Goal: Task Accomplishment & Management: Manage account settings

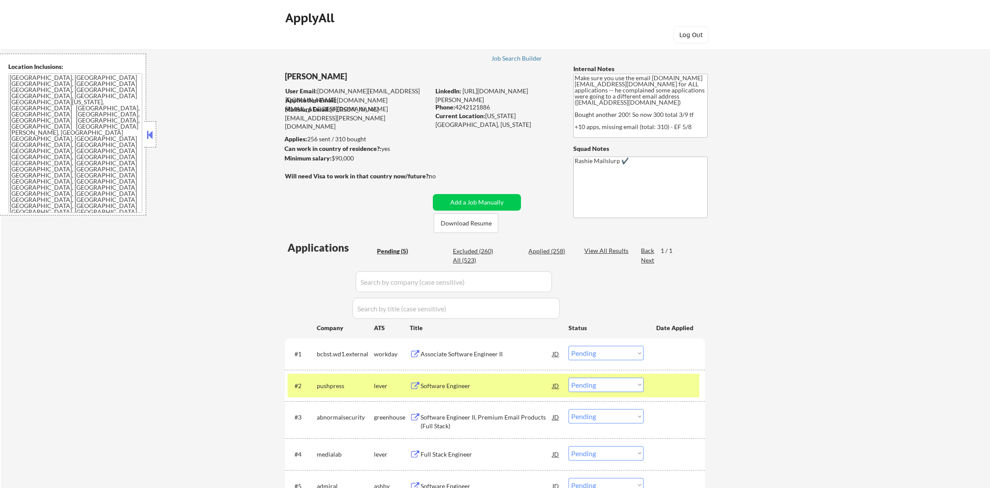
select select ""pending""
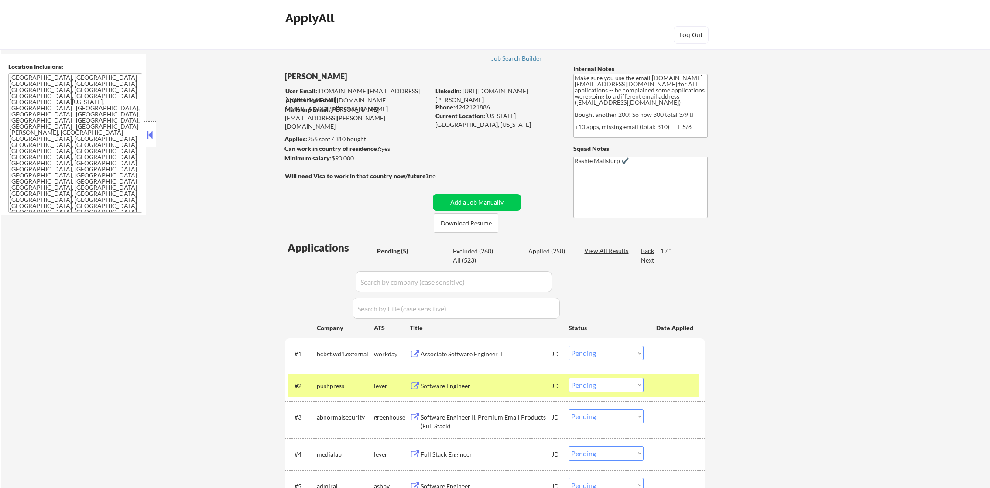
select select ""pending""
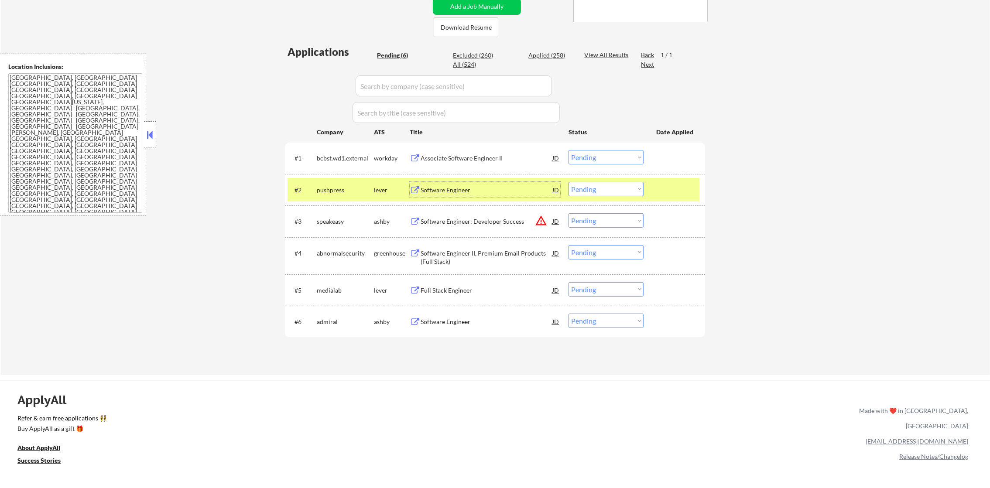
click at [587, 190] on select "Choose an option... Pending Applied Excluded (Questions) Excluded (Expired) Exc…" at bounding box center [606, 189] width 75 height 14
click at [569, 182] on select "Choose an option... Pending Applied Excluded (Questions) Excluded (Expired) Exc…" at bounding box center [606, 189] width 75 height 14
click at [341, 186] on div "pushpress" at bounding box center [345, 190] width 57 height 9
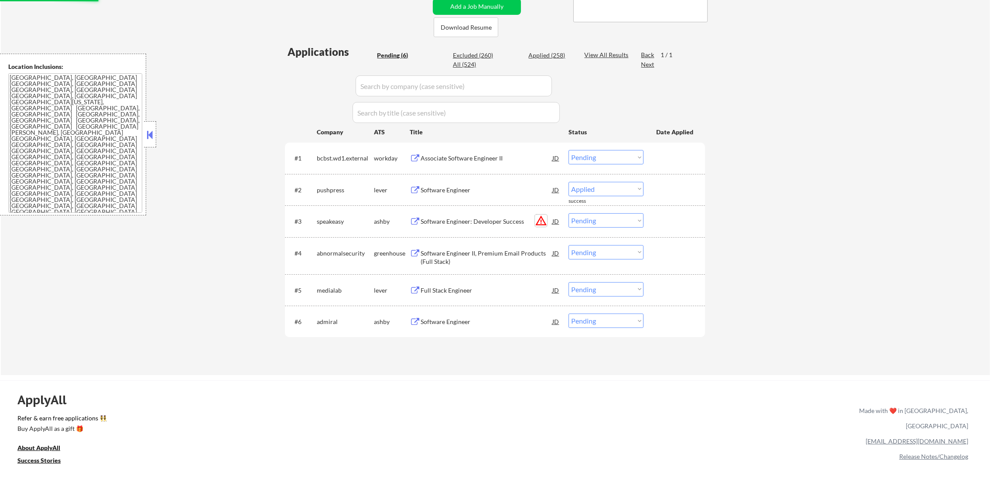
click at [536, 220] on button "warning_amber" at bounding box center [541, 221] width 12 height 12
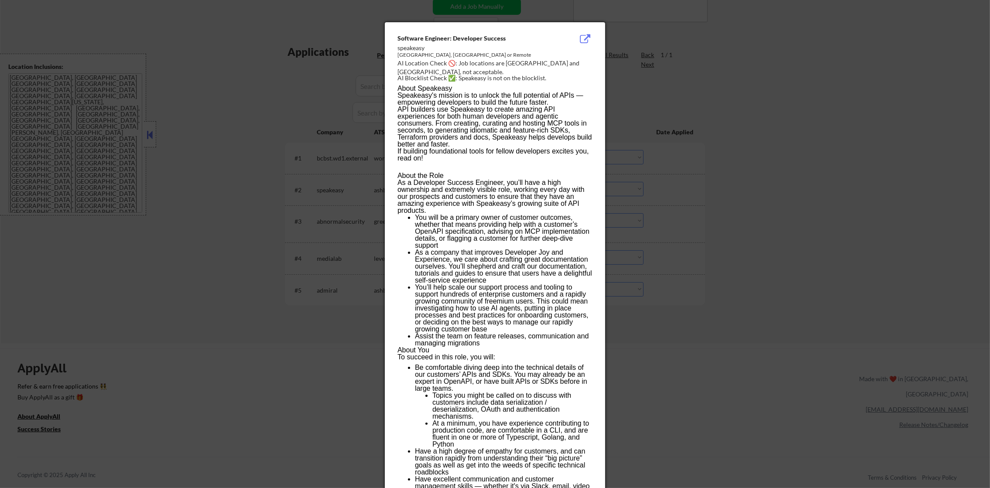
click at [705, 154] on div at bounding box center [495, 244] width 990 height 488
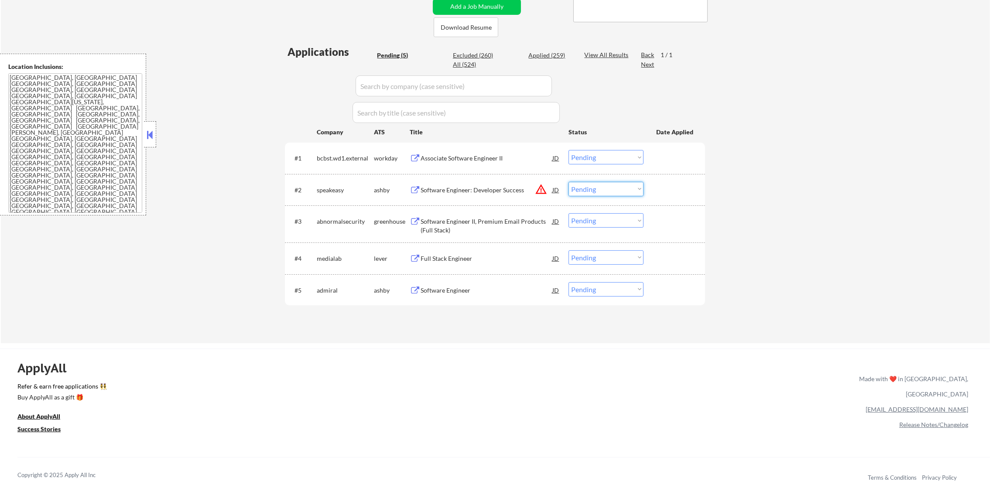
click at [634, 194] on select "Choose an option... Pending Applied Excluded (Questions) Excluded (Expired) Exc…" at bounding box center [606, 189] width 75 height 14
click at [569, 182] on select "Choose an option... Pending Applied Excluded (Questions) Excluded (Expired) Exc…" at bounding box center [606, 189] width 75 height 14
select select ""pending""
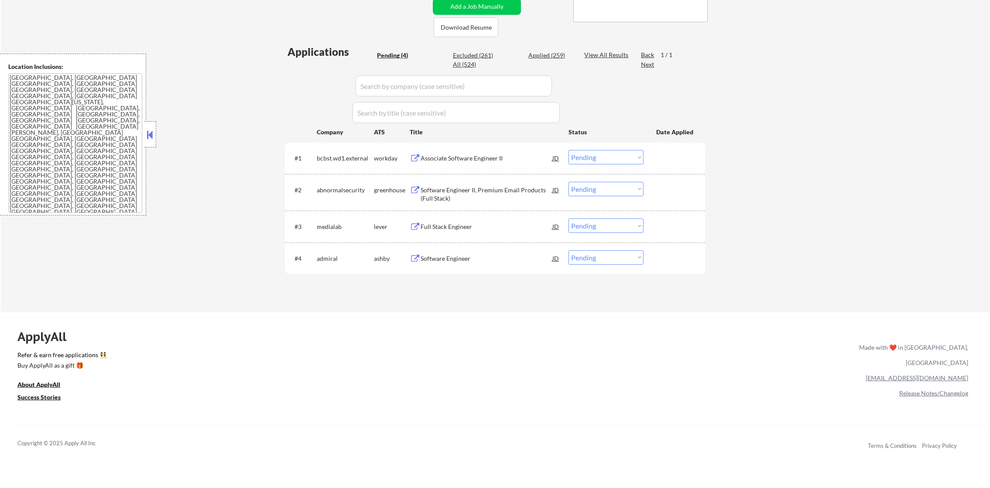
click at [459, 257] on div "Software Engineer" at bounding box center [487, 258] width 132 height 9
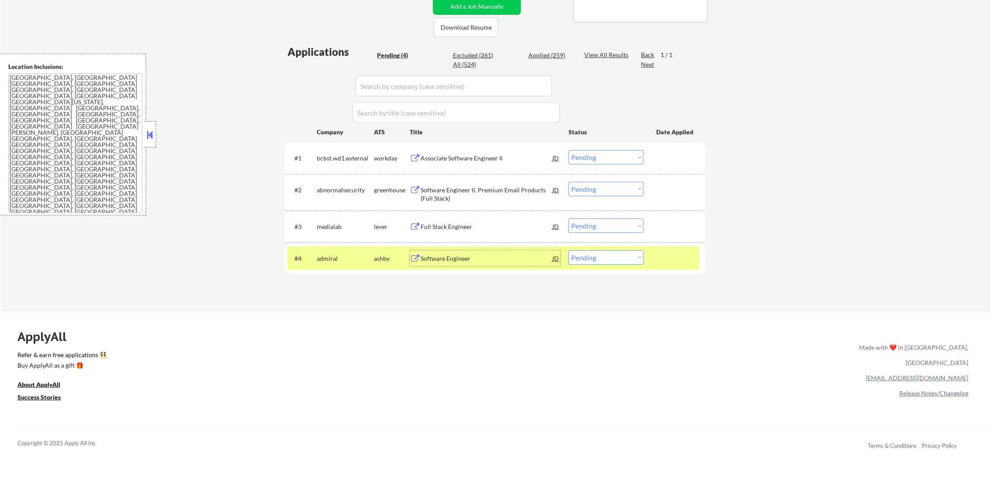
click at [582, 264] on select "Choose an option... Pending Applied Excluded (Questions) Excluded (Expired) Exc…" at bounding box center [606, 258] width 75 height 14
select select ""applied""
click at [569, 251] on select "Choose an option... Pending Applied Excluded (Questions) Excluded (Expired) Exc…" at bounding box center [606, 258] width 75 height 14
click at [337, 251] on div "admiral" at bounding box center [345, 259] width 57 height 16
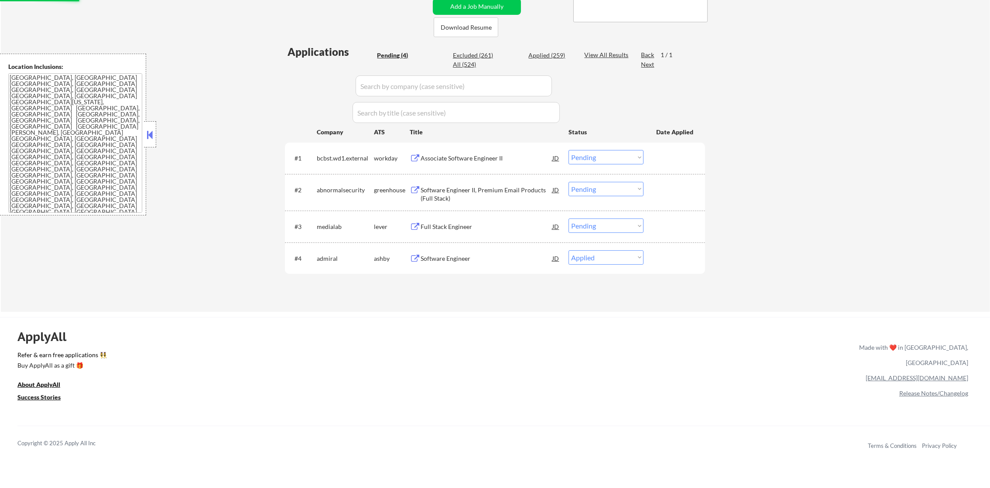
click at [485, 234] on div "#3 medialab lever Full Stack Engineer JD warning_amber Choose an option... Pend…" at bounding box center [494, 227] width 412 height 24
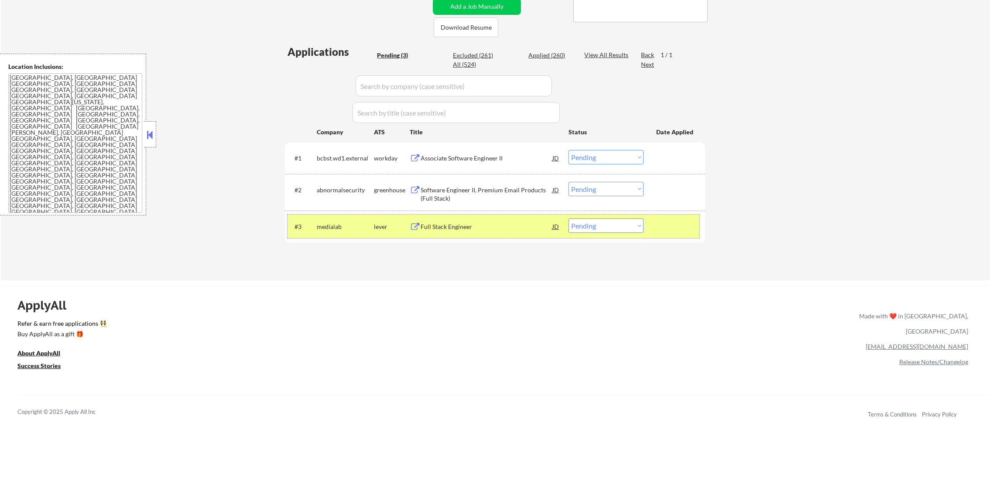
click at [463, 237] on div "#3 medialab lever Full Stack Engineer JD warning_amber Choose an option... Pend…" at bounding box center [494, 227] width 412 height 24
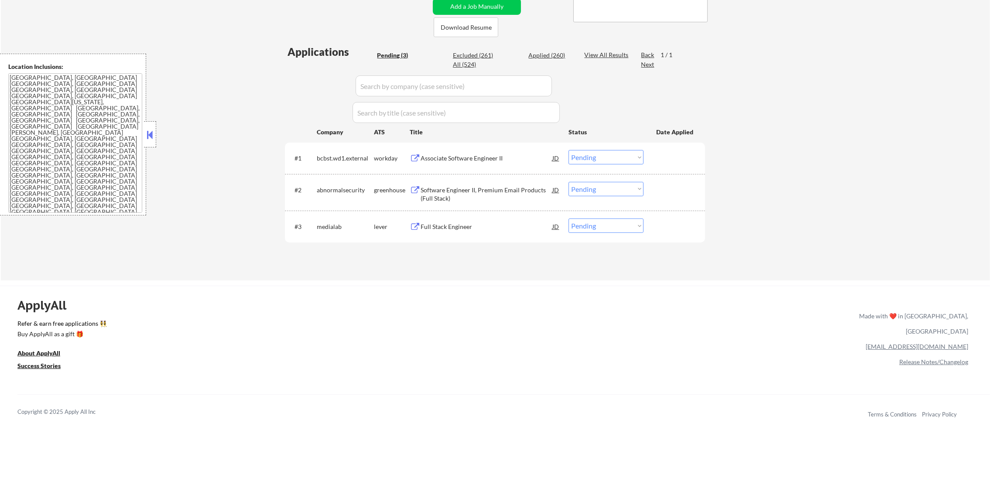
click at [464, 226] on div "Full Stack Engineer" at bounding box center [487, 227] width 132 height 9
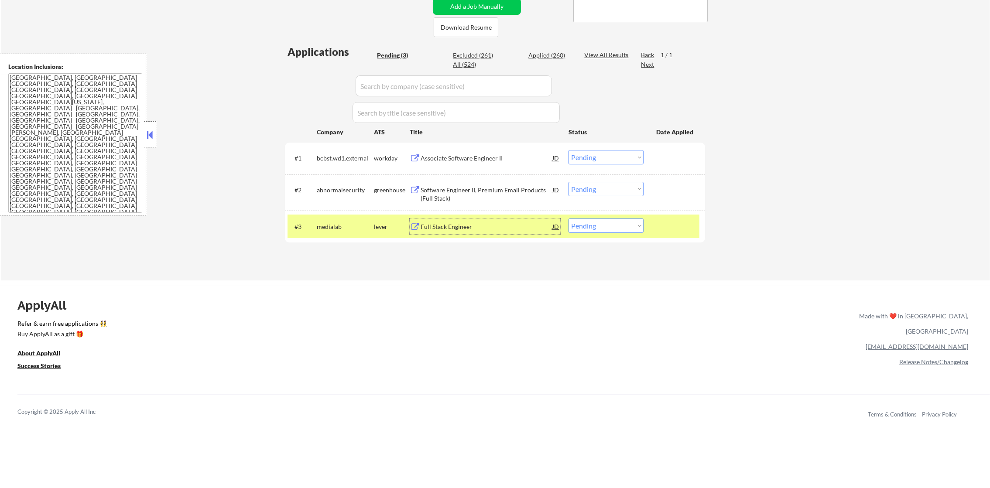
click at [586, 223] on select "Choose an option... Pending Applied Excluded (Questions) Excluded (Expired) Exc…" at bounding box center [606, 226] width 75 height 14
select select ""applied""
click at [569, 219] on select "Choose an option... Pending Applied Excluded (Questions) Excluded (Expired) Exc…" at bounding box center [606, 226] width 75 height 14
click at [355, 221] on div "medialab" at bounding box center [345, 227] width 57 height 16
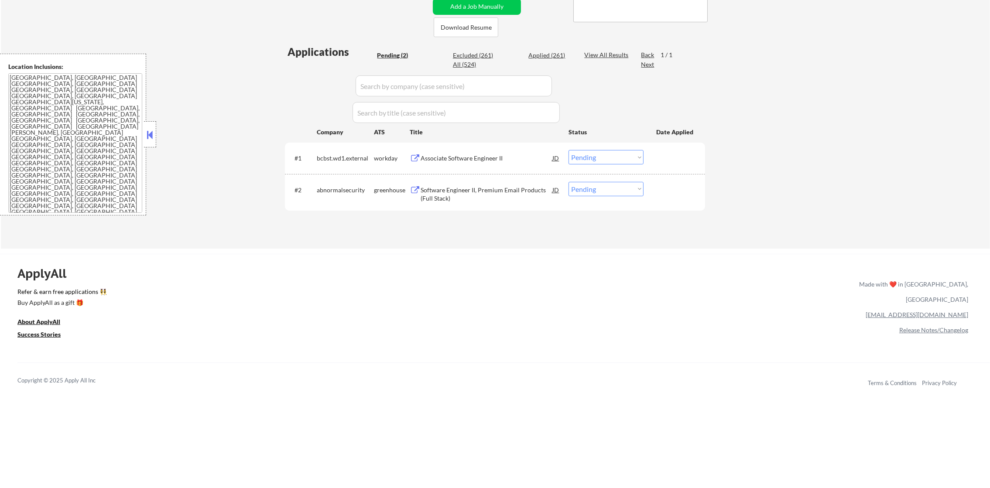
click at [455, 195] on div "Software Engineer II, Premium Email Products (Full Stack)" at bounding box center [487, 194] width 132 height 17
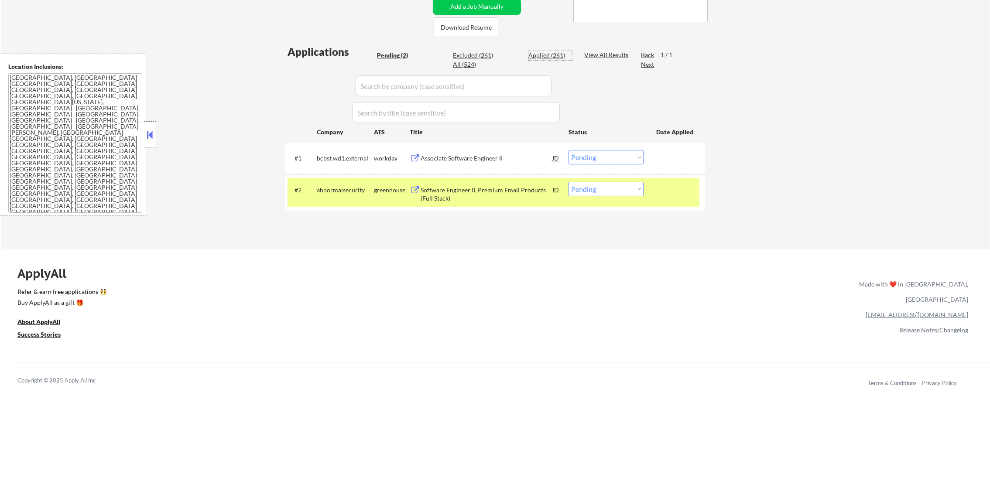
click at [556, 55] on div "Applied (261)" at bounding box center [551, 55] width 44 height 9
select select ""applied""
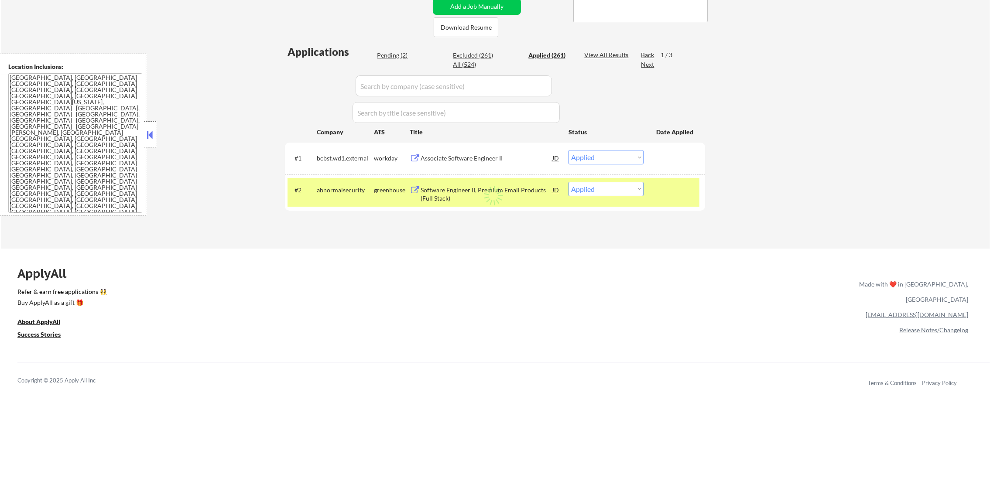
select select ""applied""
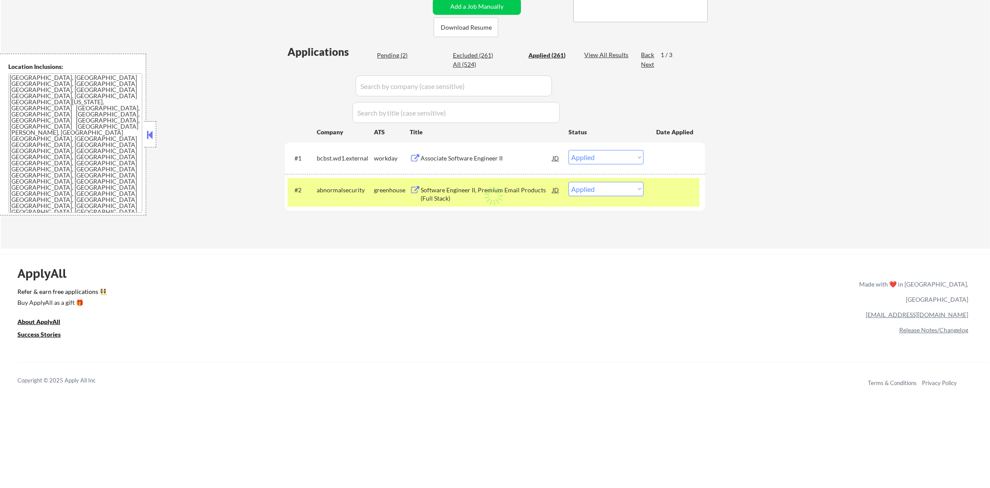
select select ""applied""
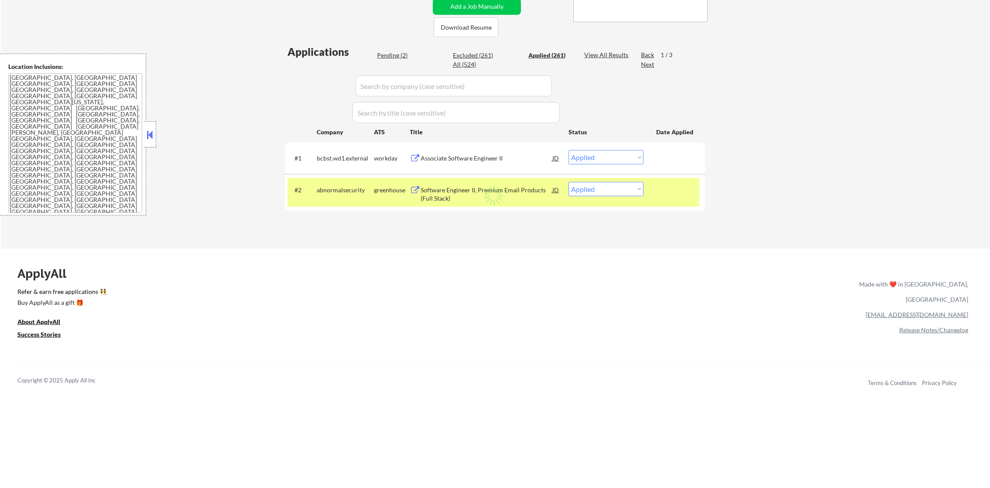
select select ""applied""
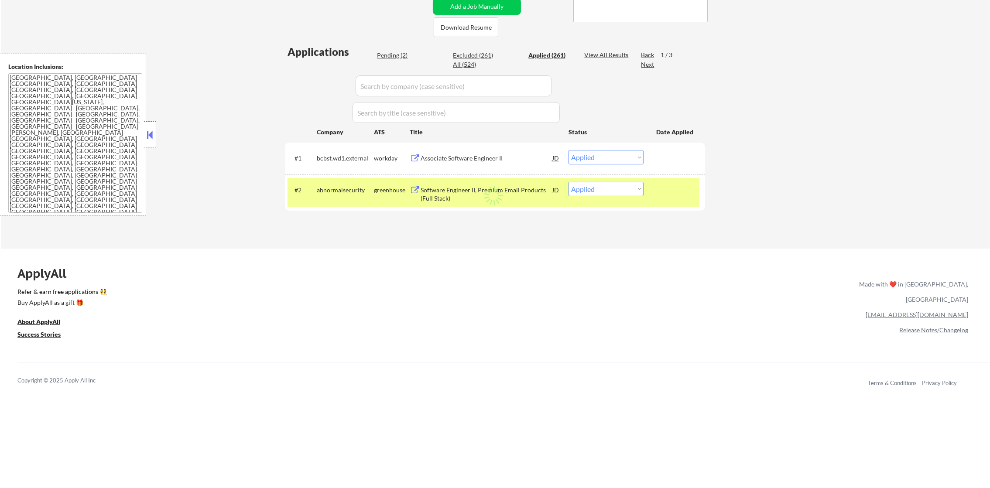
select select ""applied""
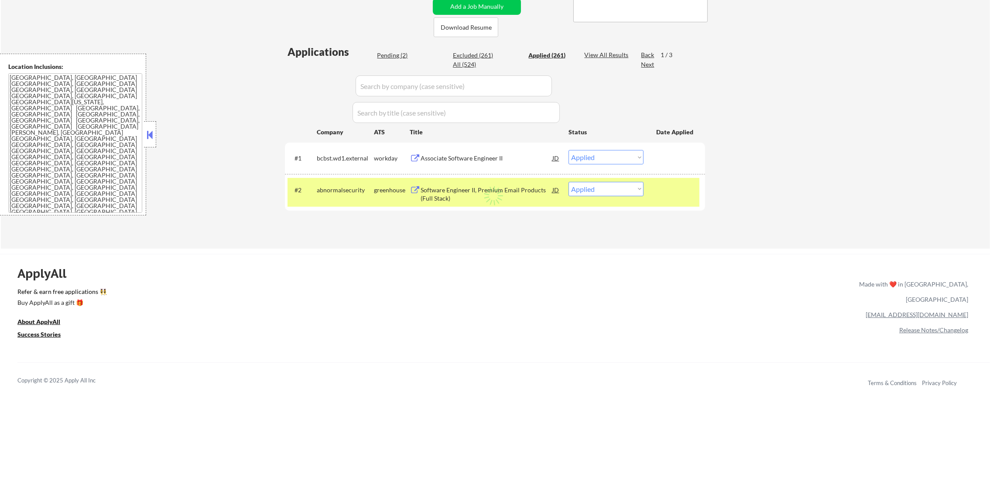
select select ""applied""
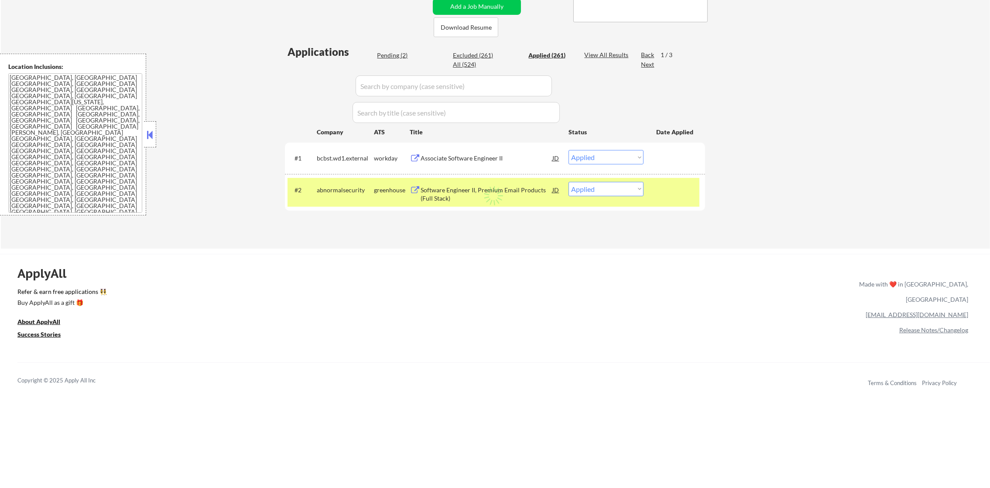
select select ""applied""
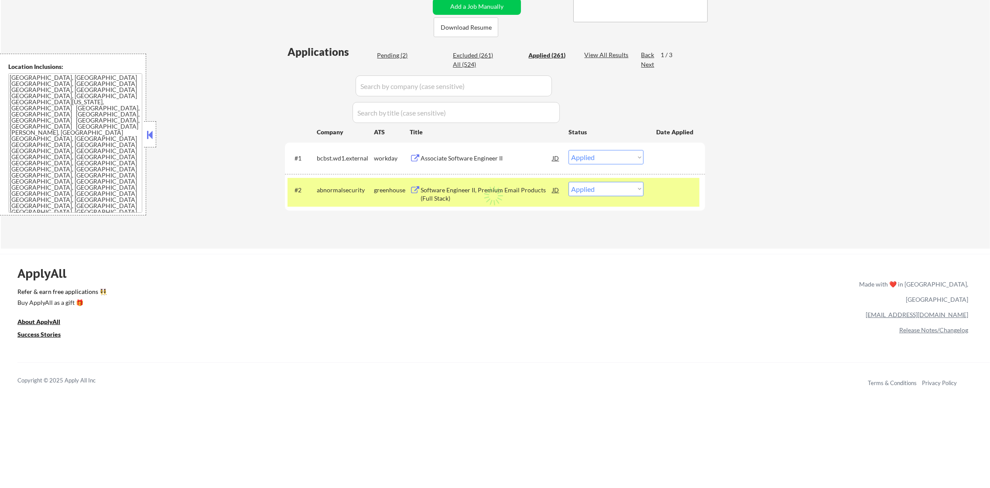
select select ""applied""
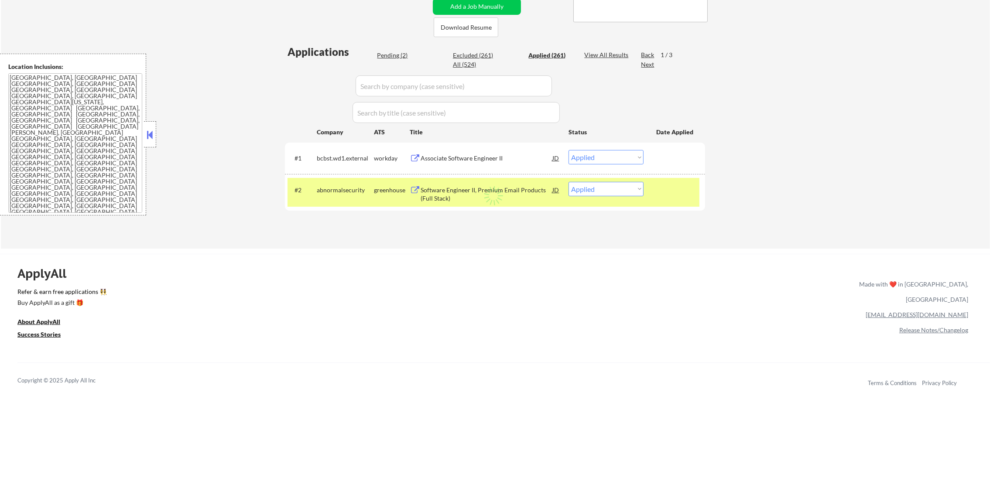
select select ""applied""
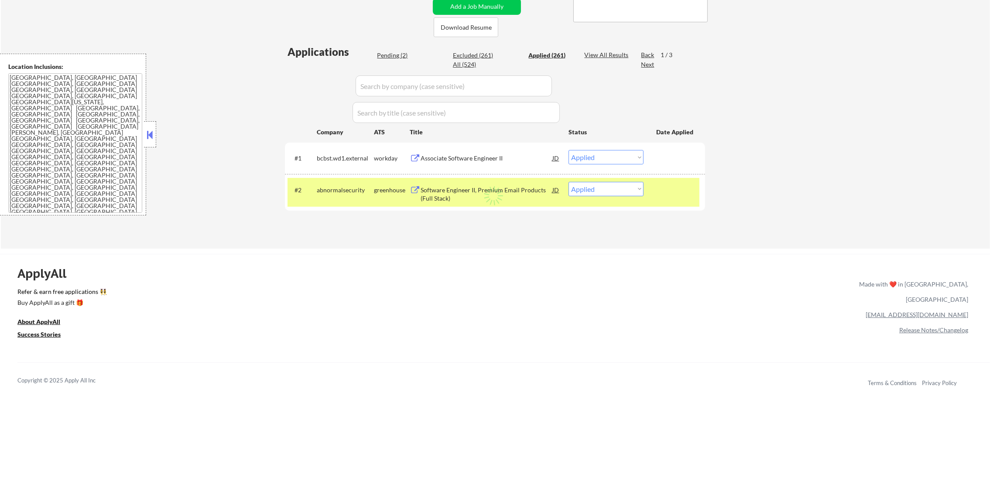
select select ""applied""
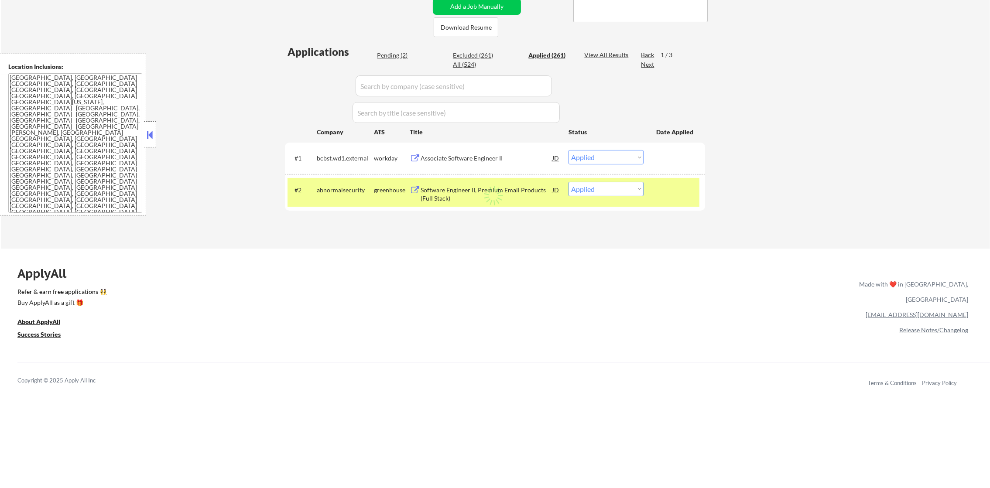
select select ""applied""
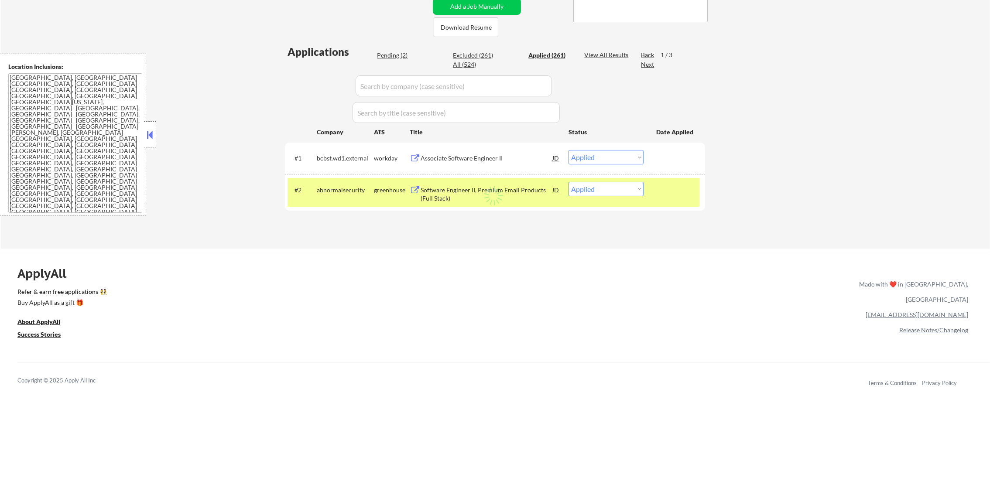
select select ""applied""
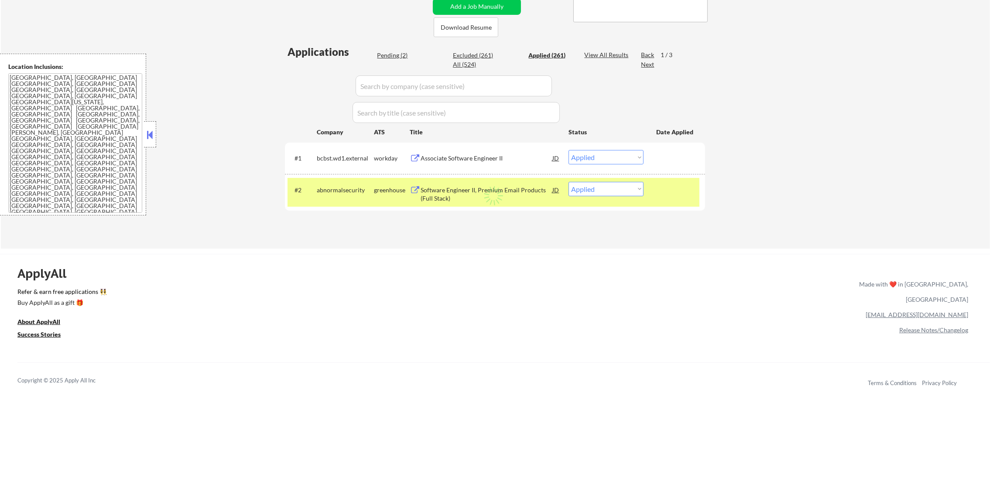
select select ""applied""
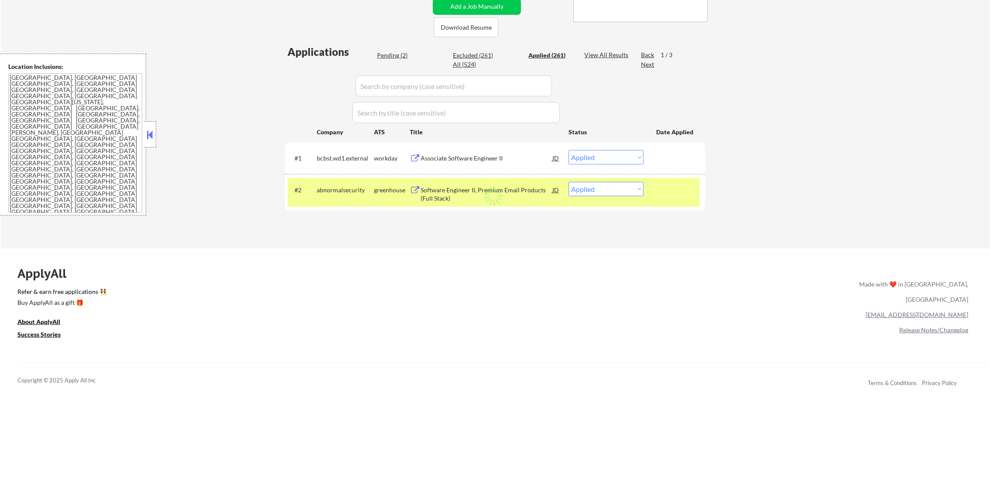
select select ""applied""
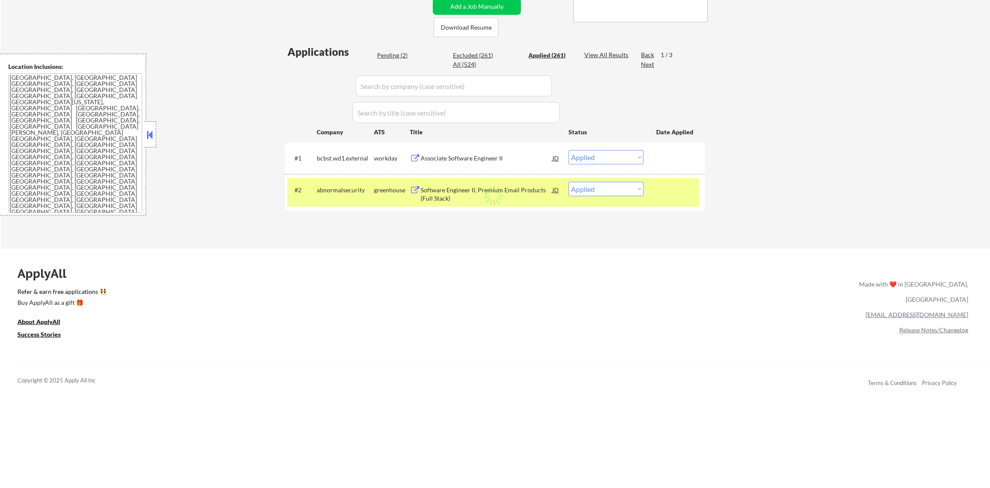
select select ""applied""
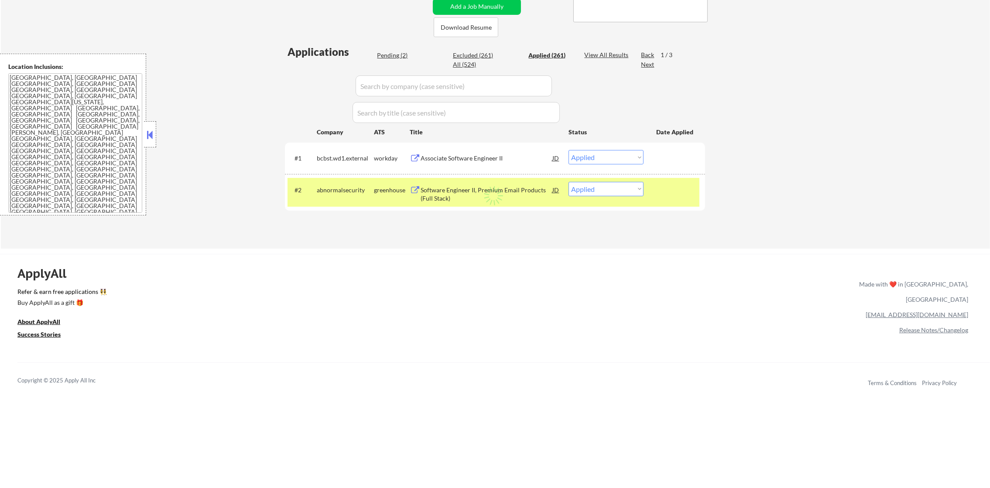
select select ""applied""
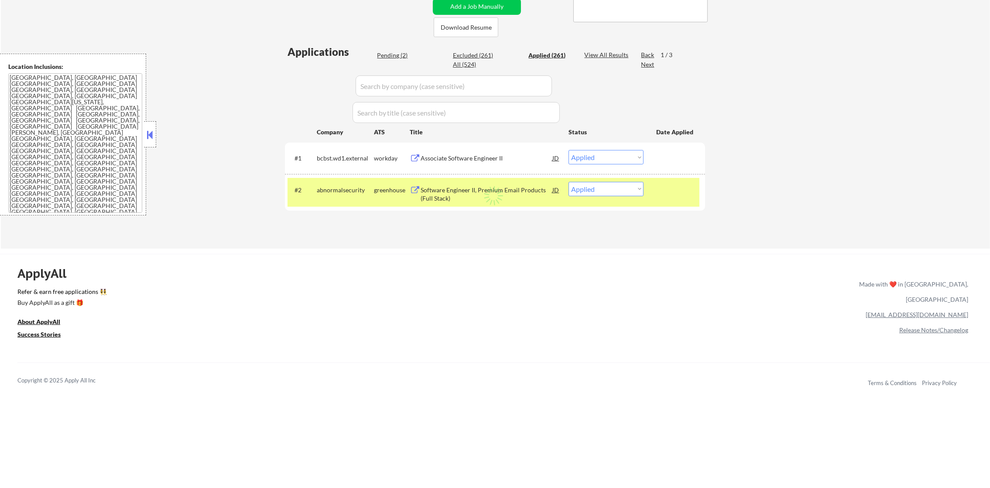
select select ""applied""
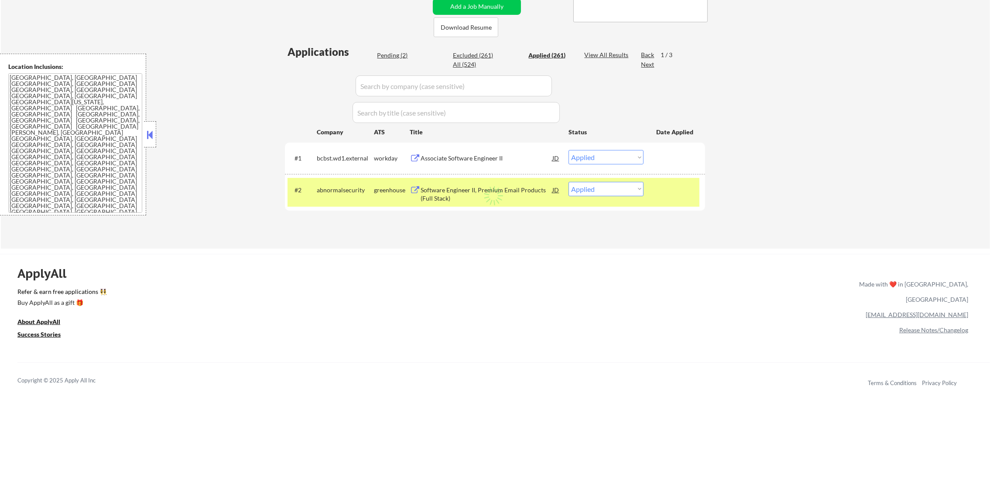
select select ""applied""
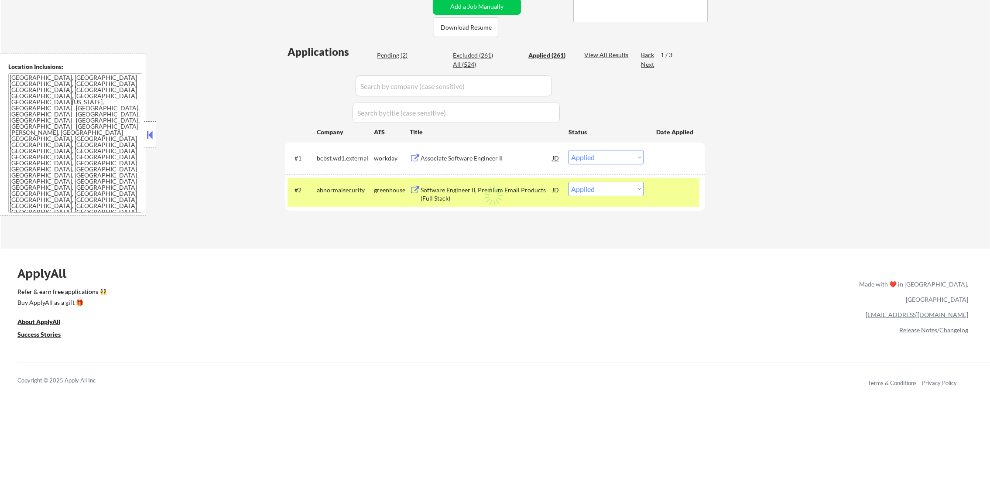
select select ""applied""
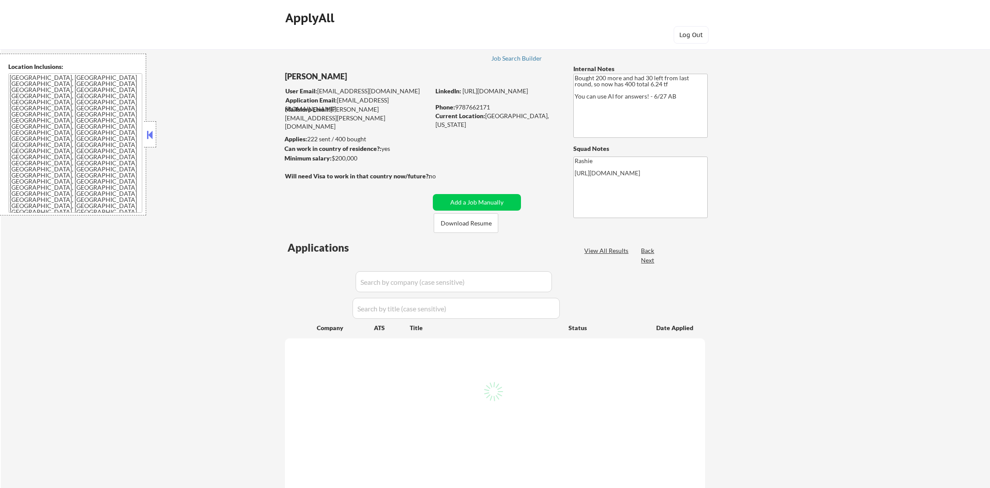
select select ""pending""
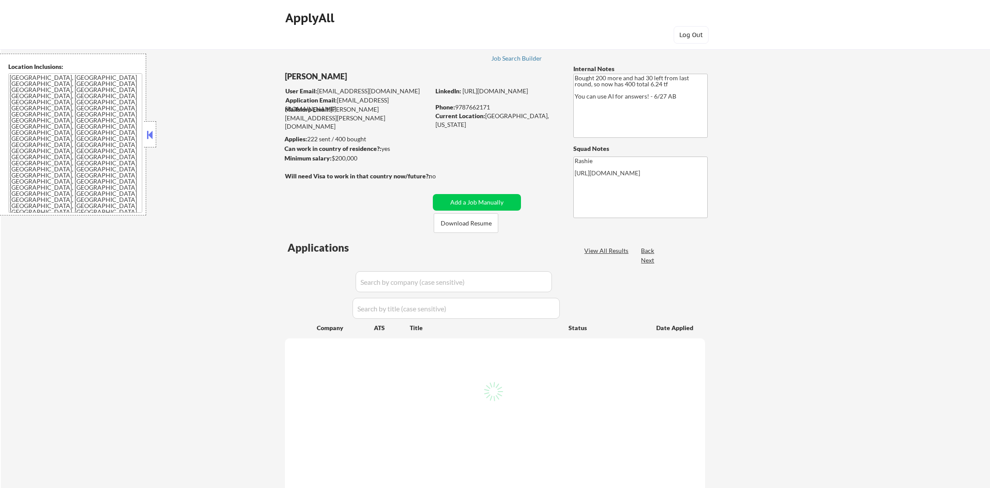
select select ""pending""
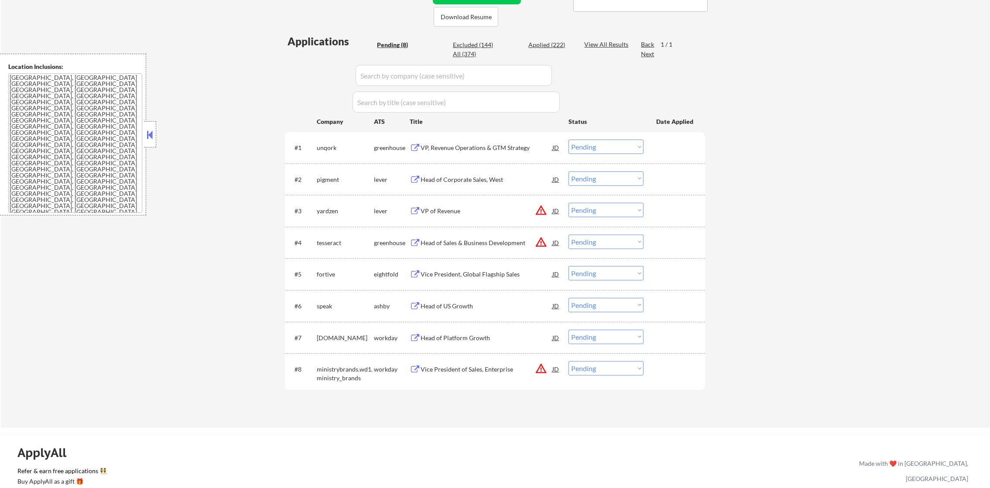
scroll to position [240, 0]
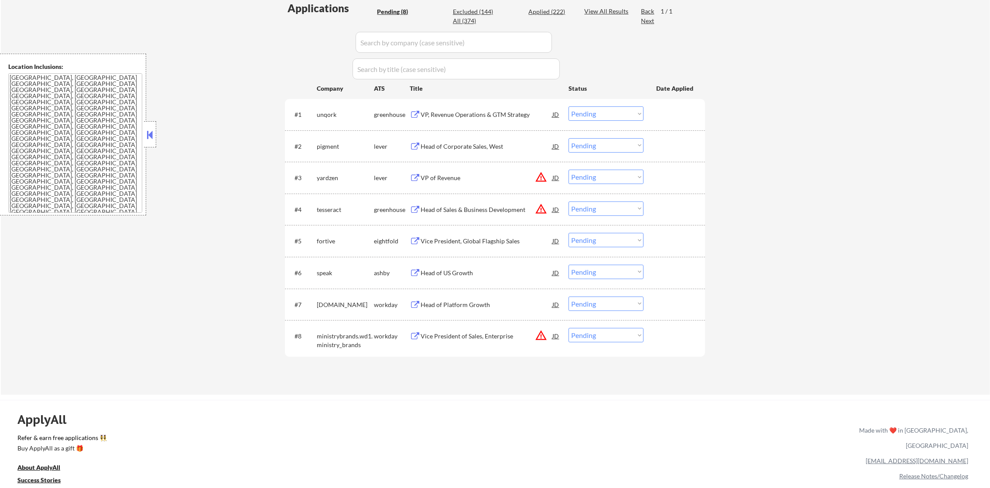
click at [539, 178] on button "warning_amber" at bounding box center [541, 177] width 12 height 12
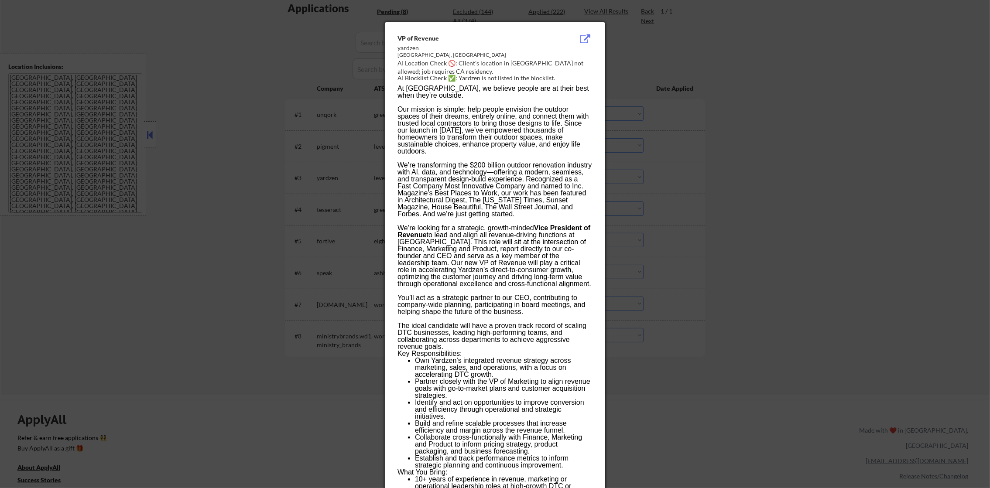
click at [666, 164] on div at bounding box center [495, 244] width 990 height 488
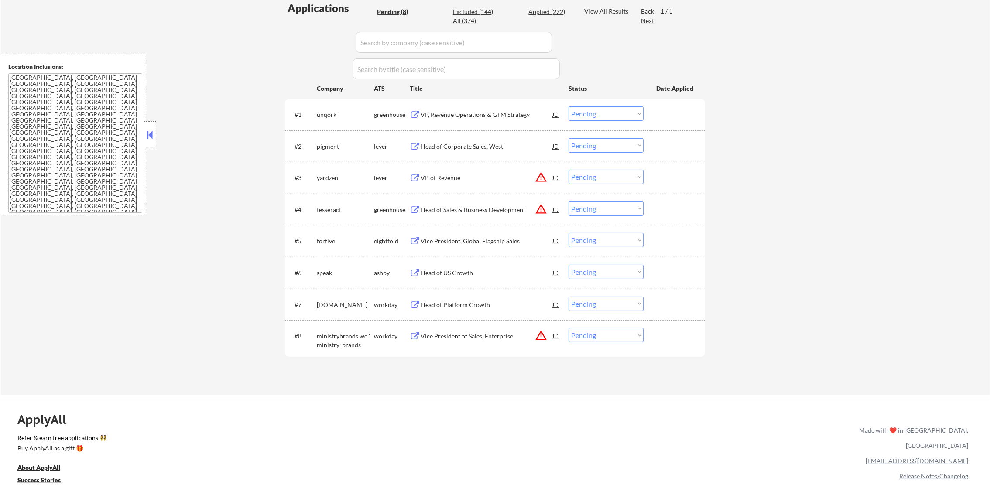
click at [616, 178] on select "Choose an option... Pending Applied Excluded (Questions) Excluded (Expired) Exc…" at bounding box center [606, 177] width 75 height 14
click at [569, 170] on select "Choose an option... Pending Applied Excluded (Questions) Excluded (Expired) Exc…" at bounding box center [606, 177] width 75 height 14
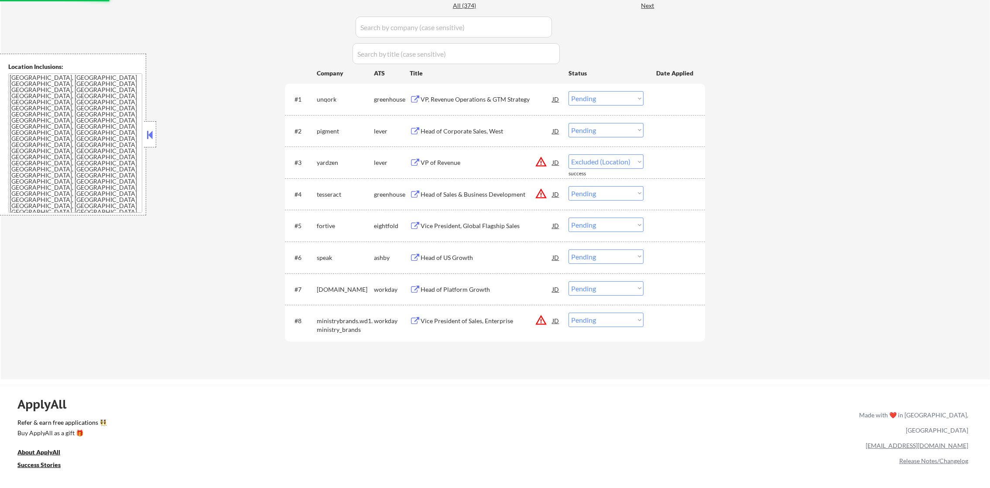
scroll to position [262, 0]
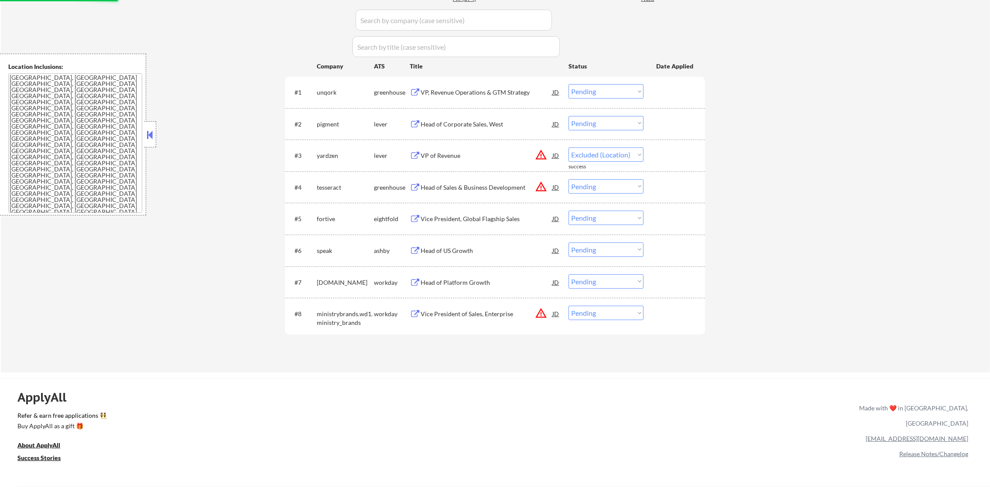
select select ""pending""
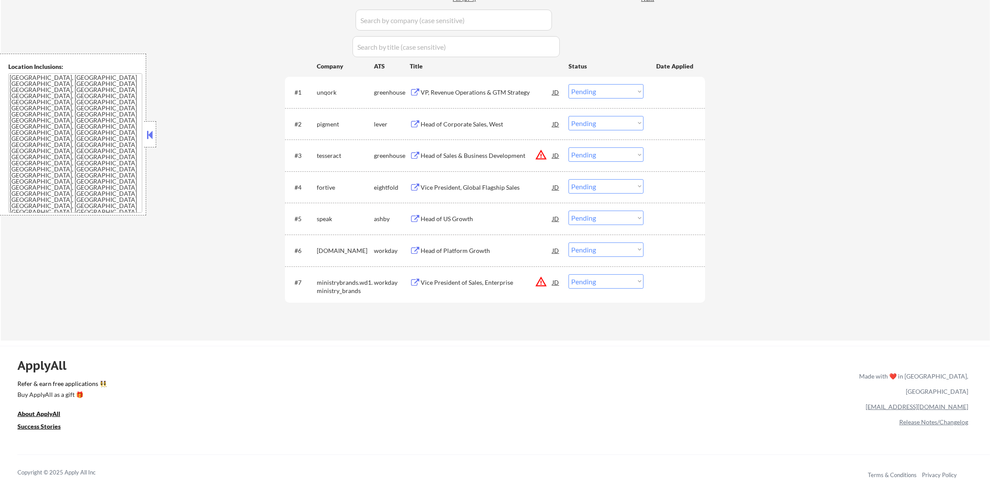
click at [539, 280] on button "warning_amber" at bounding box center [541, 282] width 12 height 12
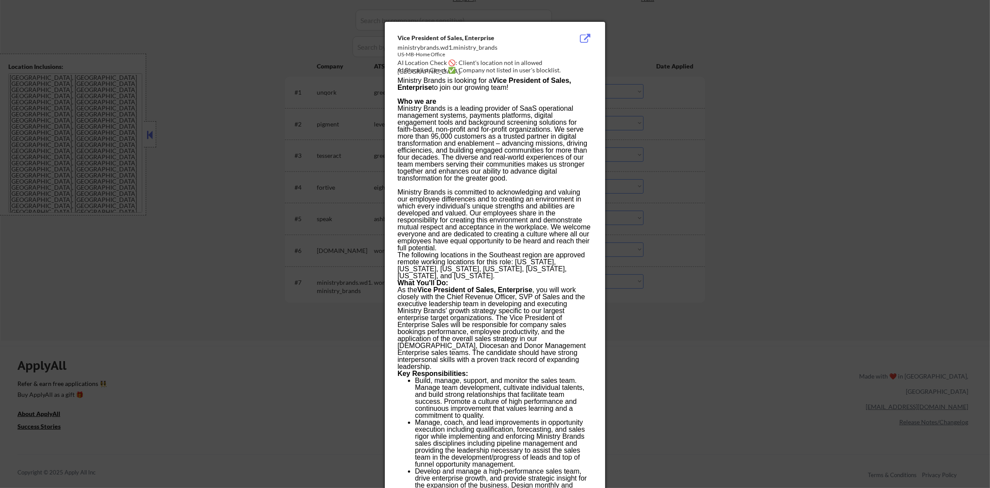
click at [793, 214] on div at bounding box center [495, 244] width 990 height 488
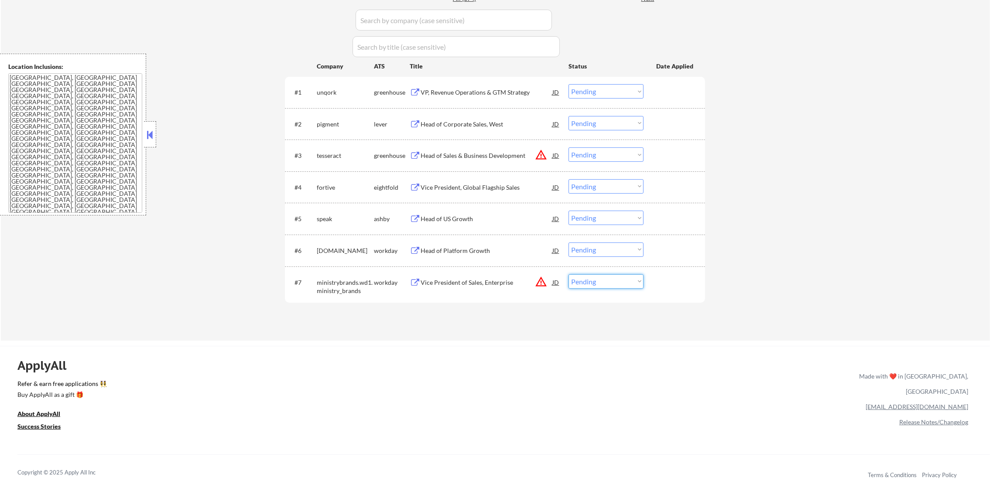
drag, startPoint x: 604, startPoint y: 281, endPoint x: 604, endPoint y: 290, distance: 9.2
click at [604, 281] on select "Choose an option... Pending Applied Excluded (Questions) Excluded (Expired) Exc…" at bounding box center [606, 282] width 75 height 14
select select ""excluded__location_""
click at [569, 275] on select "Choose an option... Pending Applied Excluded (Questions) Excluded (Expired) Exc…" at bounding box center [606, 282] width 75 height 14
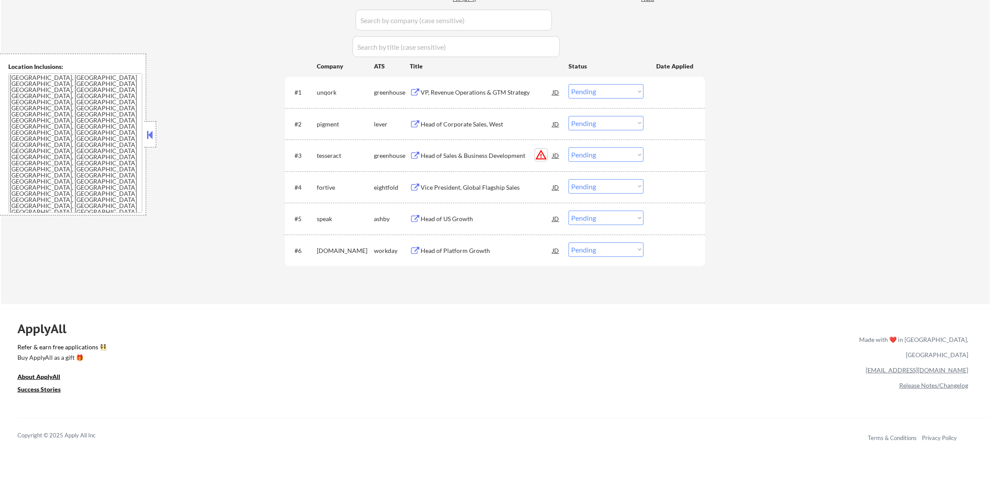
click at [543, 155] on button "warning_amber" at bounding box center [541, 155] width 12 height 12
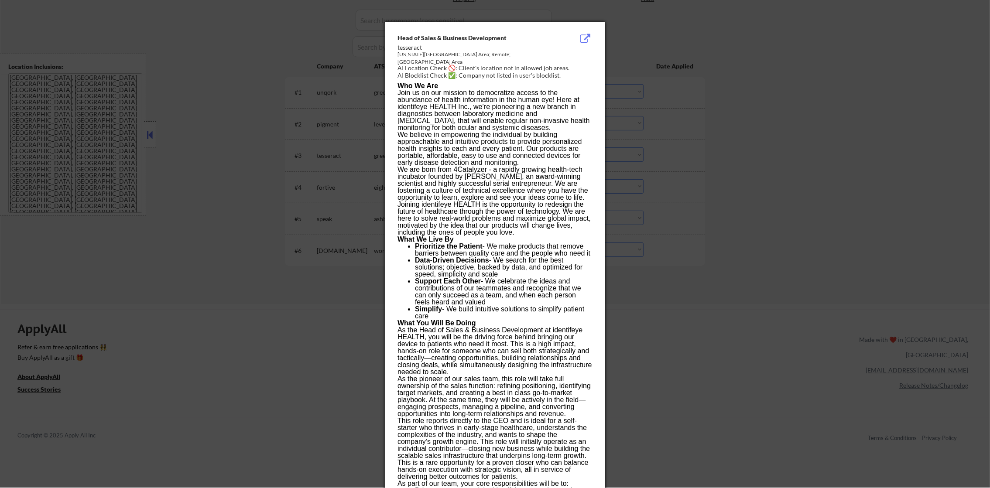
click at [699, 120] on div at bounding box center [495, 244] width 990 height 488
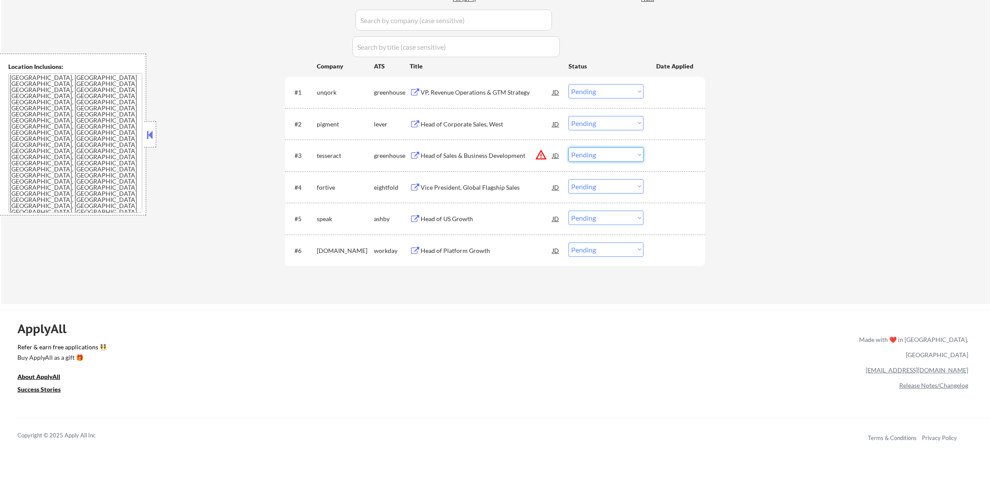
click at [620, 154] on select "Choose an option... Pending Applied Excluded (Questions) Excluded (Expired) Exc…" at bounding box center [606, 155] width 75 height 14
click at [569, 148] on select "Choose an option... Pending Applied Excluded (Questions) Excluded (Expired) Exc…" at bounding box center [606, 155] width 75 height 14
click at [476, 91] on div "VP, Revenue Operations & GTM Strategy" at bounding box center [487, 92] width 132 height 9
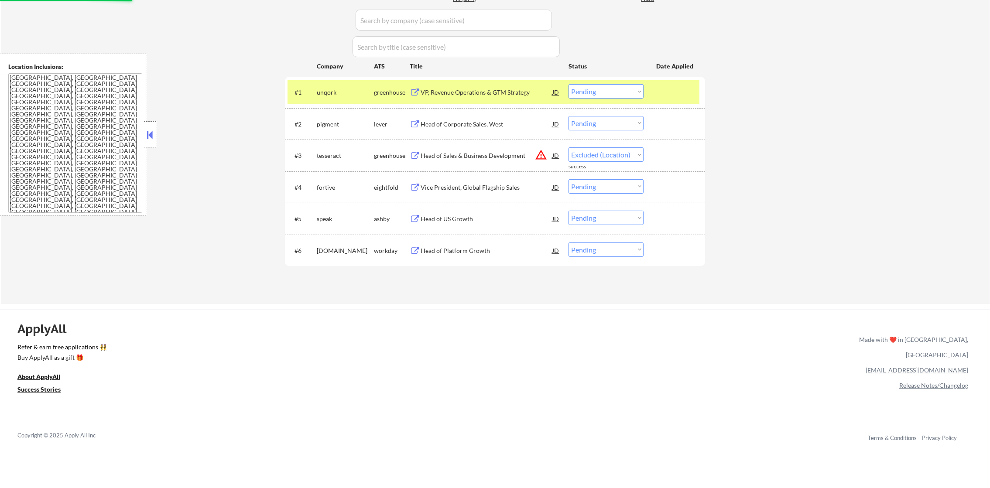
select select ""pending""
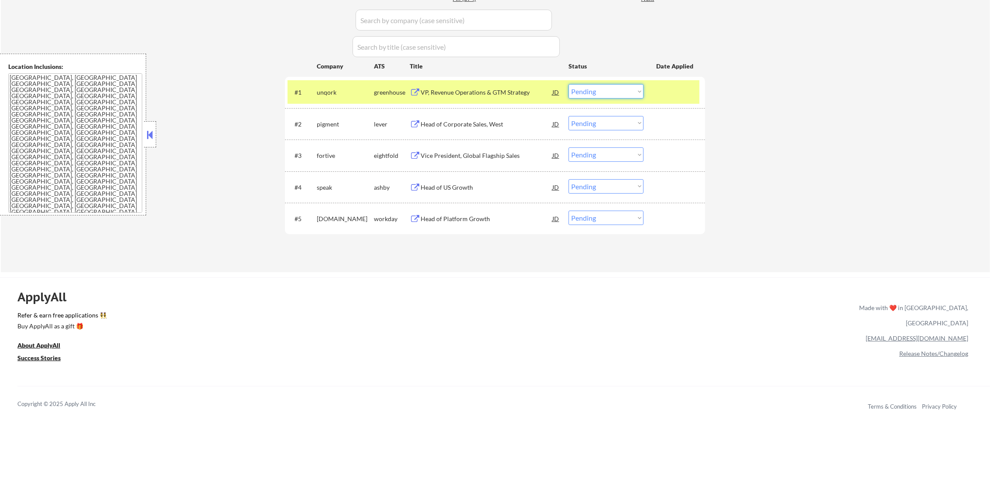
click at [584, 89] on select "Choose an option... Pending Applied Excluded (Questions) Excluded (Expired) Exc…" at bounding box center [606, 91] width 75 height 14
click at [569, 84] on select "Choose an option... Pending Applied Excluded (Questions) Excluded (Expired) Exc…" at bounding box center [606, 91] width 75 height 14
click at [324, 86] on div "unqork" at bounding box center [345, 92] width 57 height 16
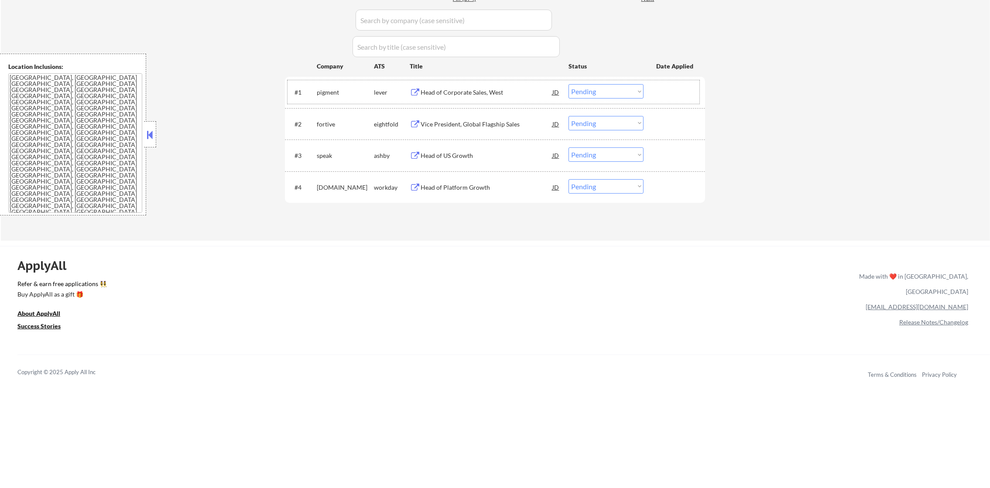
click at [626, 83] on div "#1 pigment lever Head of Corporate Sales, West JD Choose an option... Pending A…" at bounding box center [494, 92] width 412 height 24
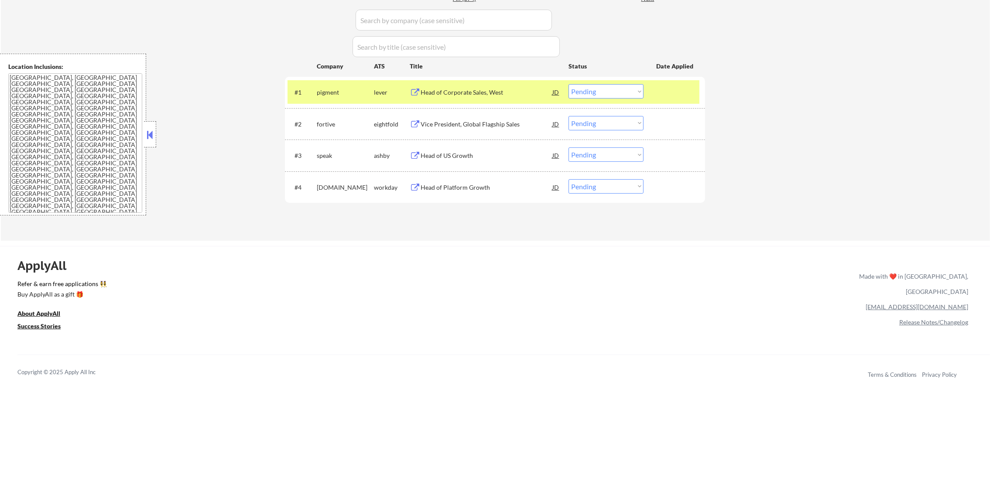
click at [627, 89] on select "Choose an option... Pending Applied Excluded (Questions) Excluded (Expired) Exc…" at bounding box center [606, 91] width 75 height 14
click at [569, 84] on select "Choose an option... Pending Applied Excluded (Questions) Excluded (Expired) Exc…" at bounding box center [606, 91] width 75 height 14
click at [321, 93] on div "pigment" at bounding box center [345, 92] width 57 height 9
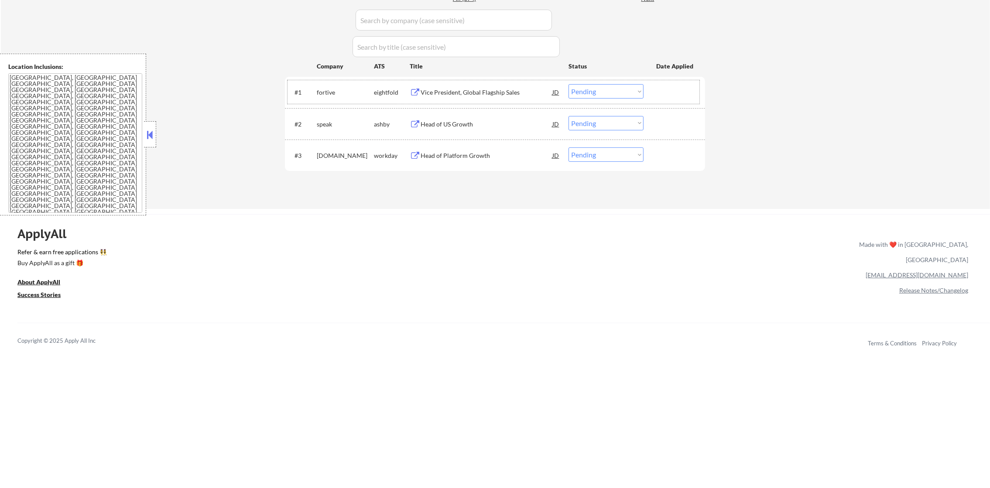
click at [470, 91] on div "Vice President, Global Flagship Sales" at bounding box center [487, 92] width 132 height 9
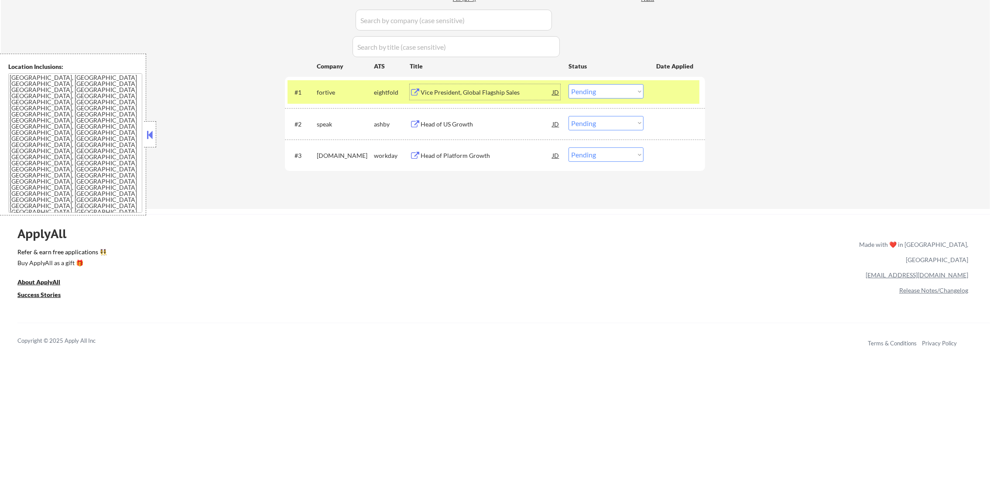
scroll to position [284, 0]
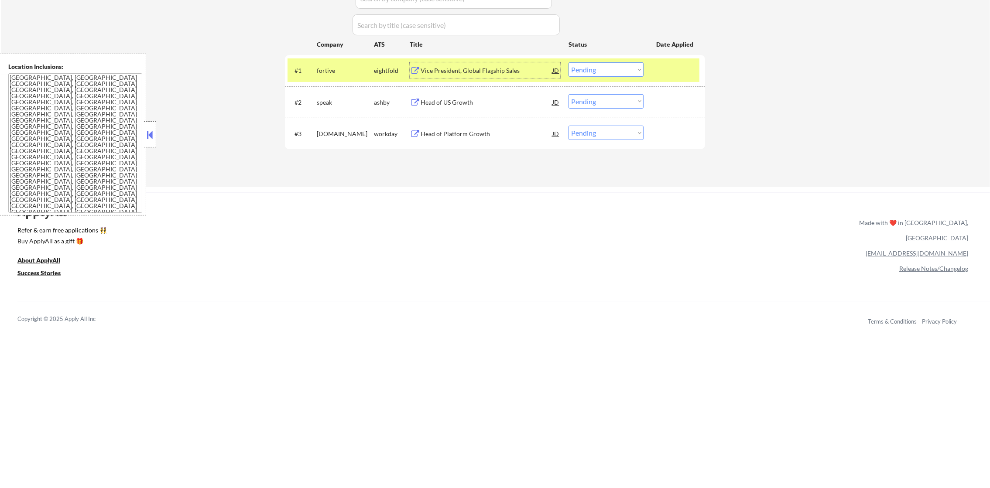
click at [577, 69] on select "Choose an option... Pending Applied Excluded (Questions) Excluded (Expired) Exc…" at bounding box center [606, 69] width 75 height 14
click at [569, 62] on select "Choose an option... Pending Applied Excluded (Questions) Excluded (Expired) Exc…" at bounding box center [606, 69] width 75 height 14
click at [345, 70] on div "fortive" at bounding box center [345, 70] width 57 height 9
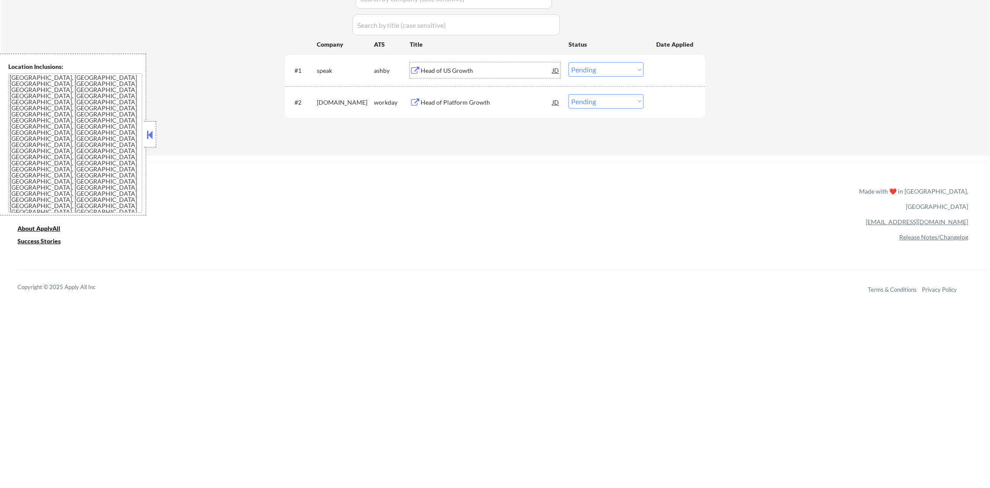
click at [452, 66] on div "Head of US Growth" at bounding box center [487, 70] width 132 height 9
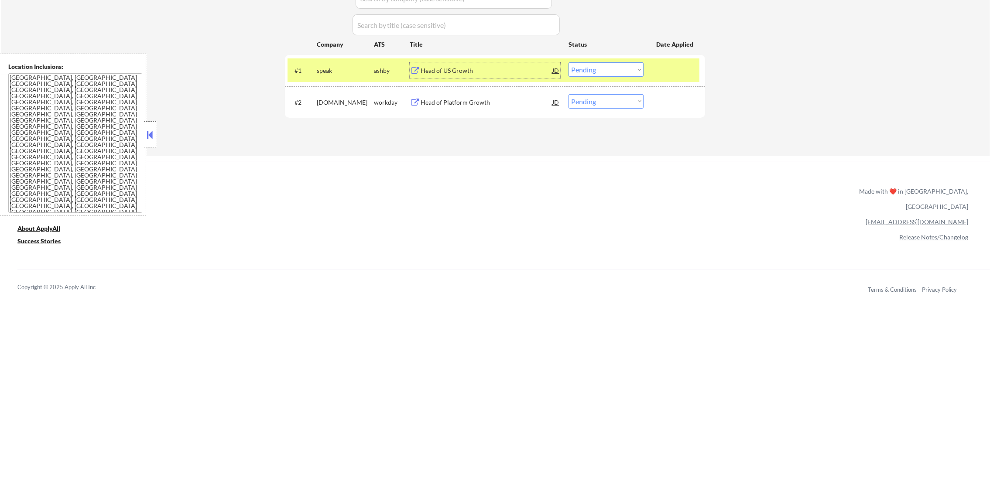
click at [584, 69] on select "Choose an option... Pending Applied Excluded (Questions) Excluded (Expired) Exc…" at bounding box center [606, 69] width 75 height 14
click at [569, 62] on select "Choose an option... Pending Applied Excluded (Questions) Excluded (Expired) Exc…" at bounding box center [606, 69] width 75 height 14
click at [327, 70] on div "speak" at bounding box center [345, 70] width 57 height 9
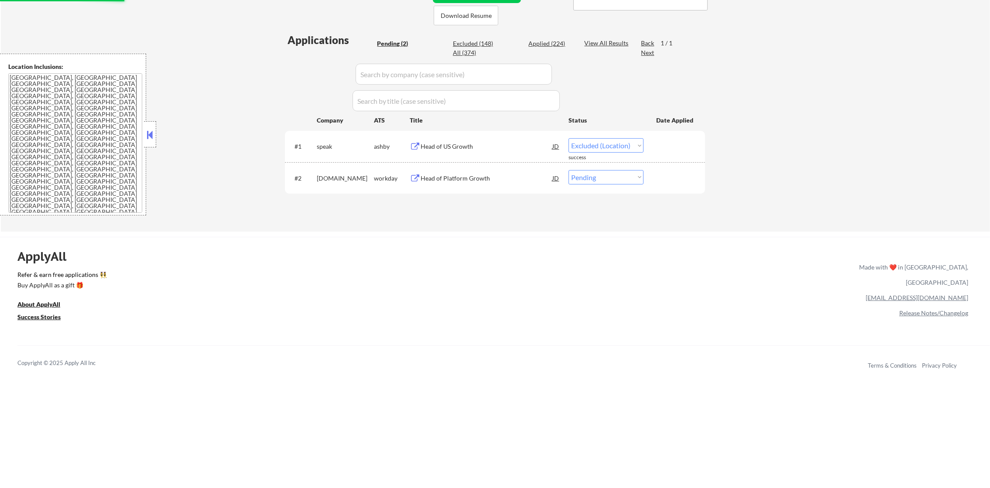
scroll to position [196, 0]
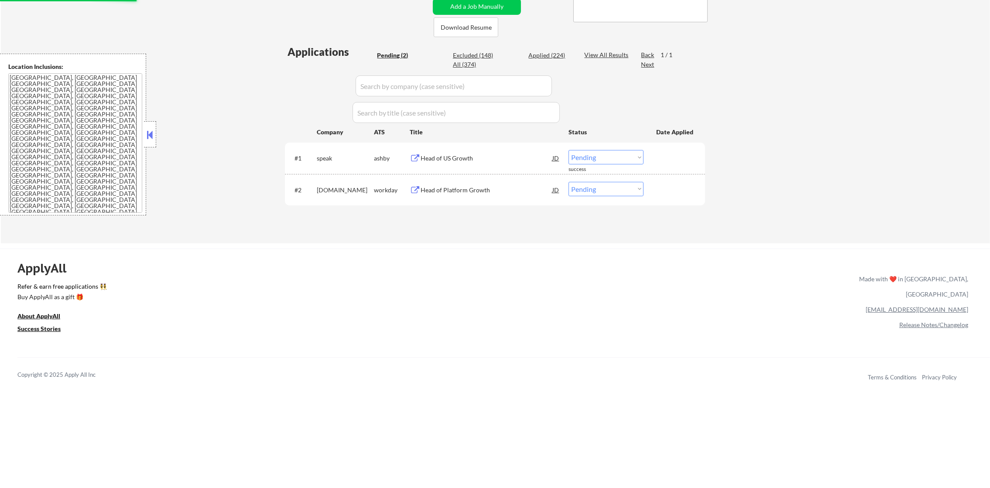
click at [559, 55] on div "Applied (224)" at bounding box center [551, 55] width 44 height 9
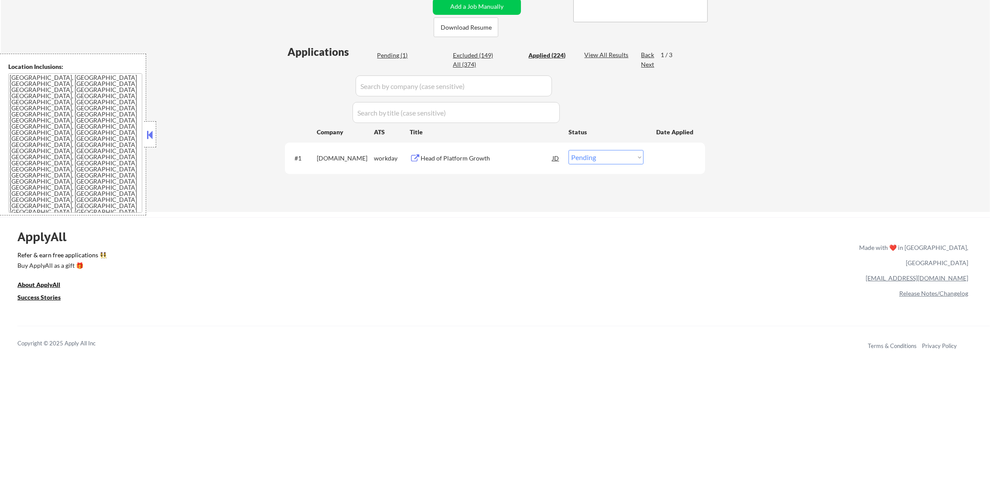
select select ""applied""
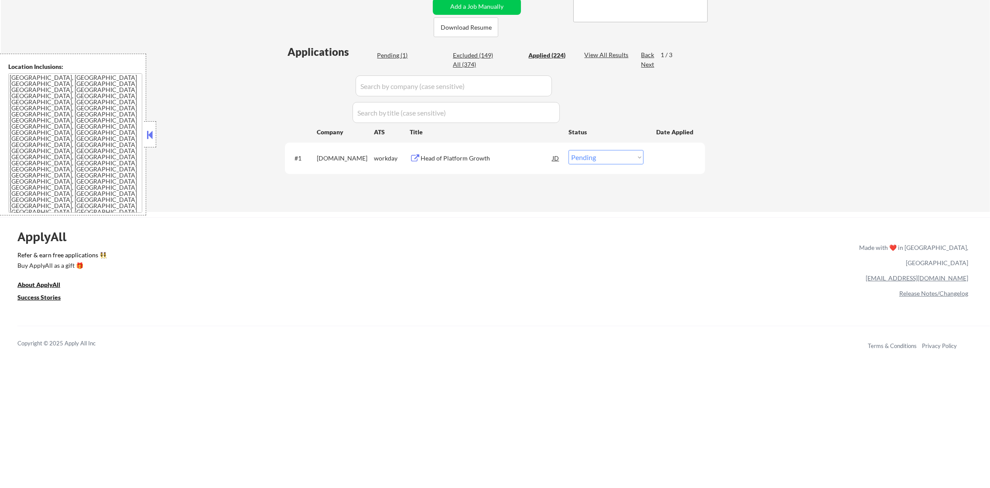
select select ""applied""
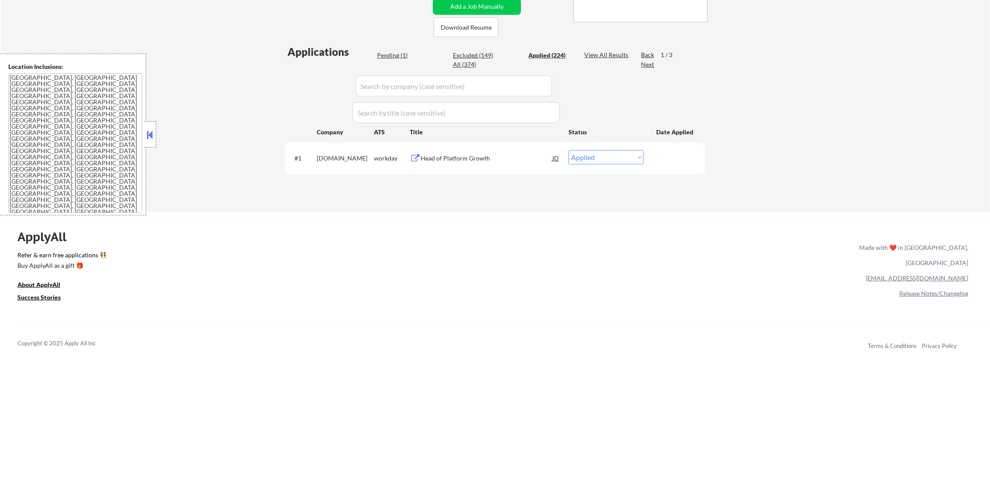
select select ""applied""
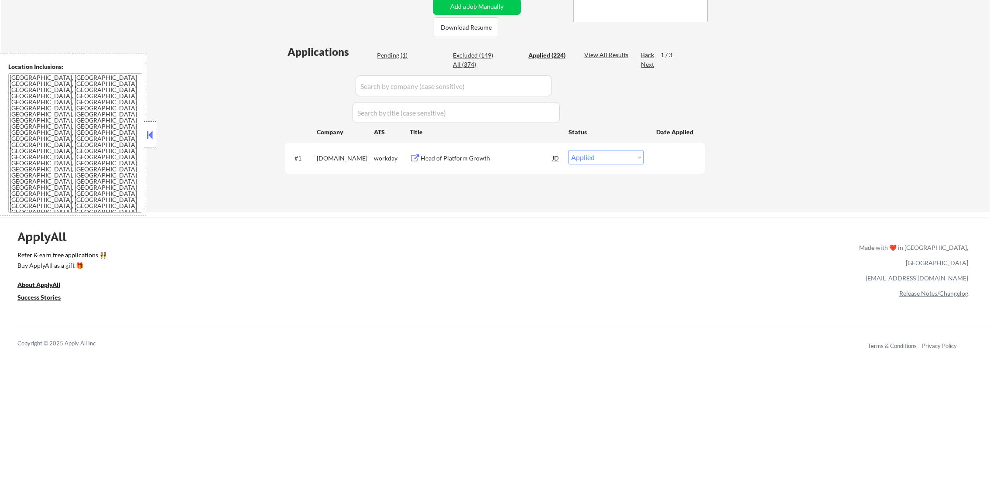
select select ""applied""
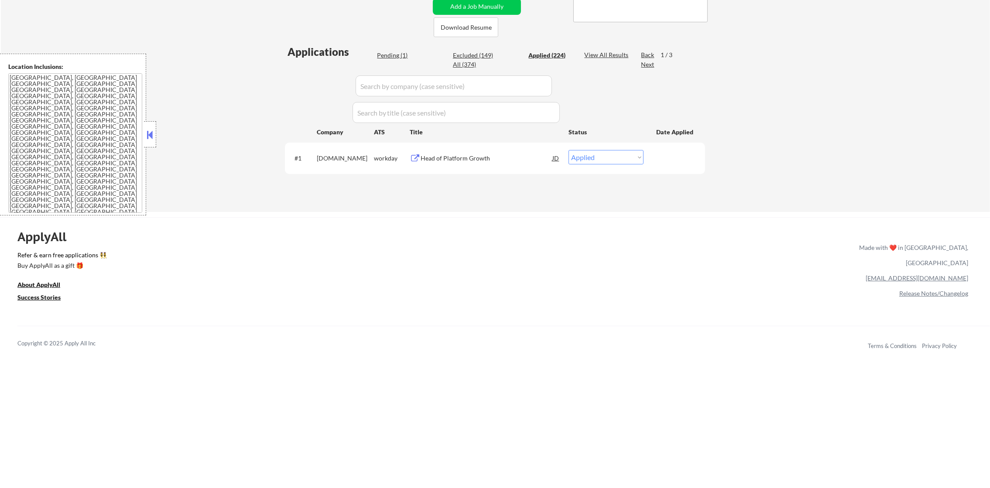
select select ""applied""
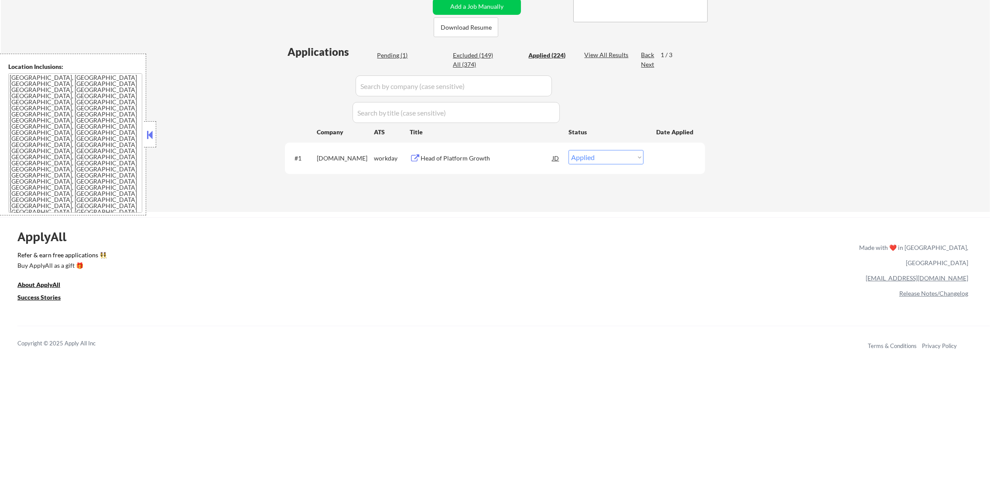
select select ""applied""
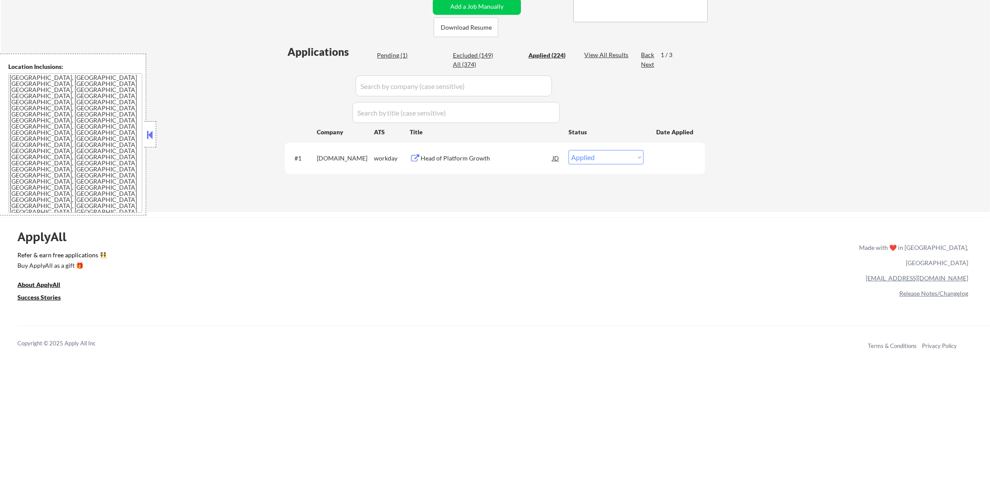
select select ""applied""
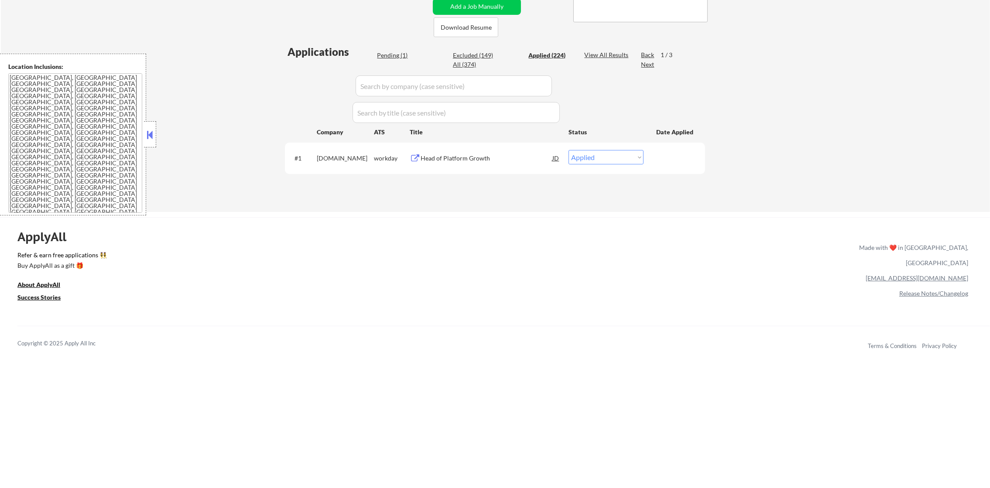
select select ""applied""
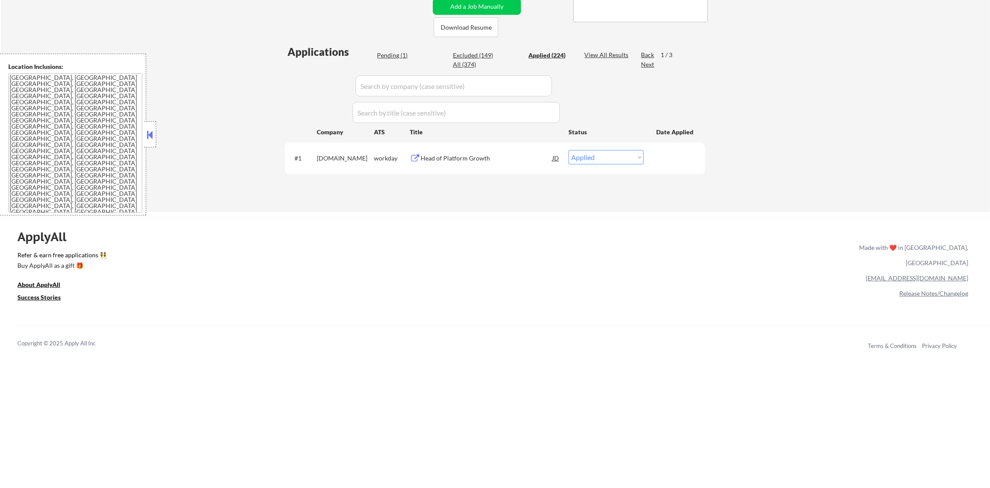
select select ""applied""
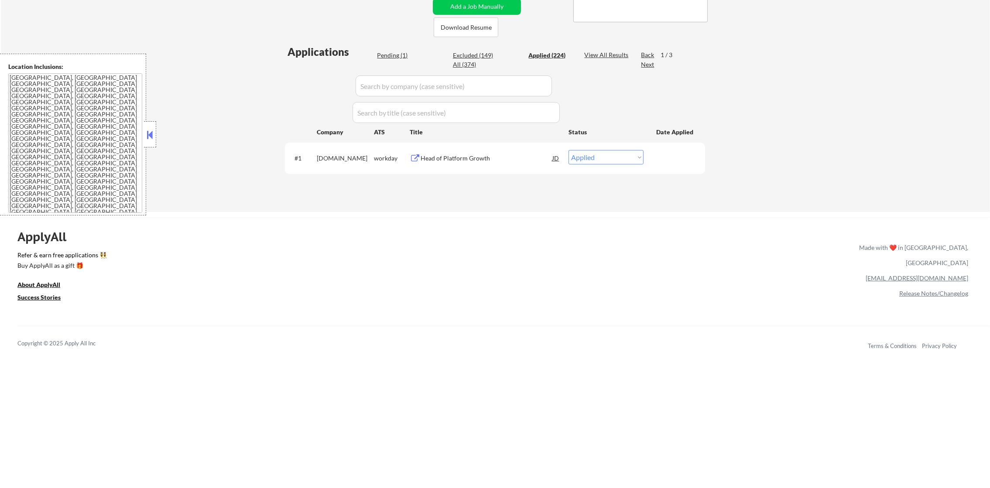
select select ""applied""
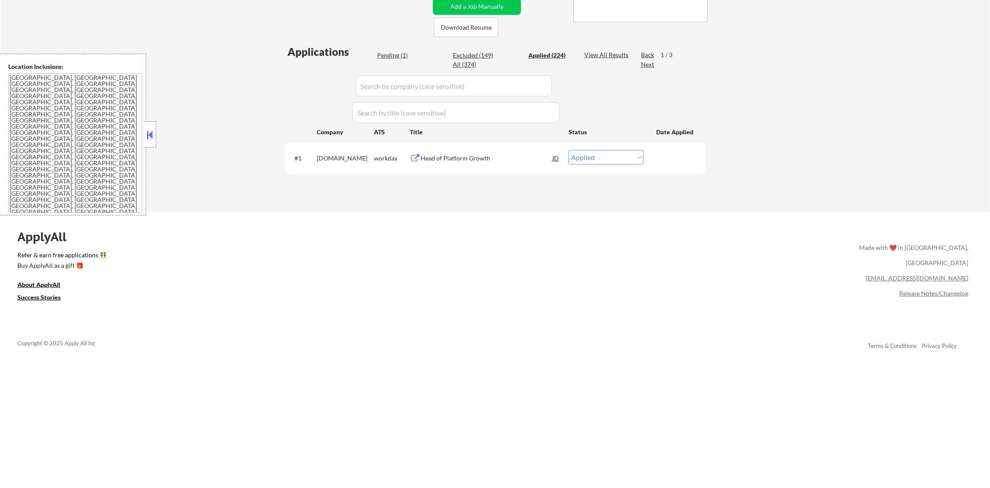
select select ""applied""
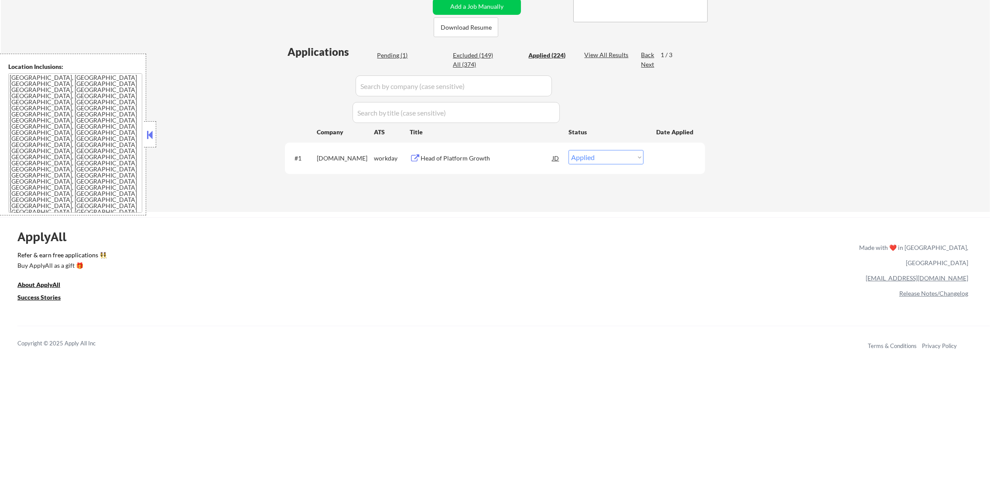
select select ""applied""
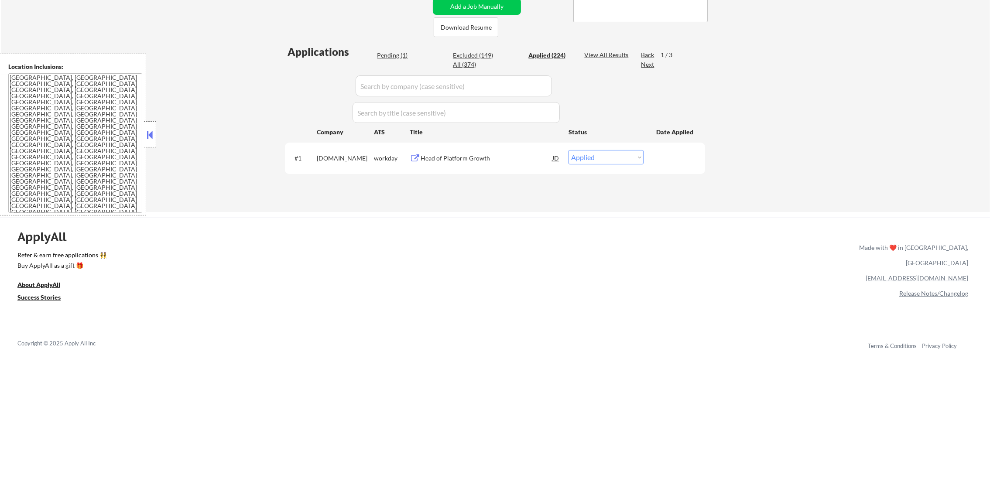
select select ""applied""
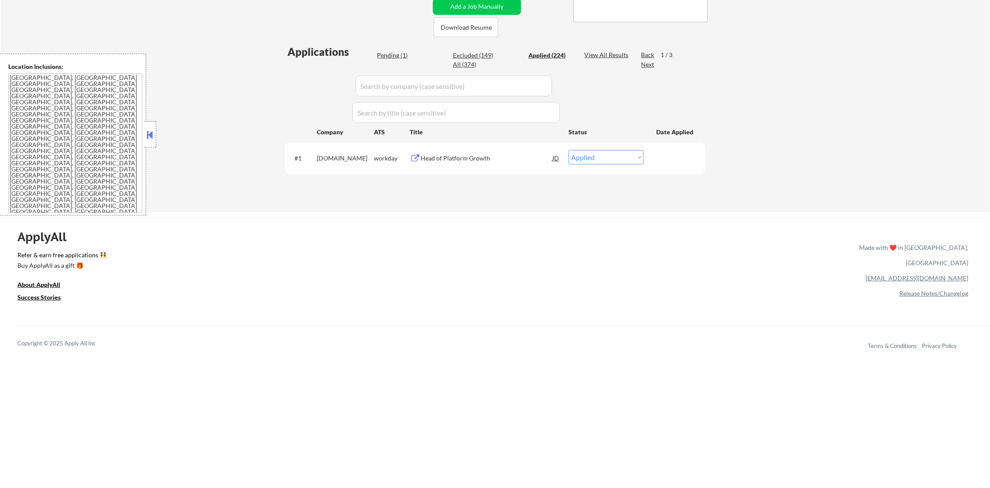
select select ""applied""
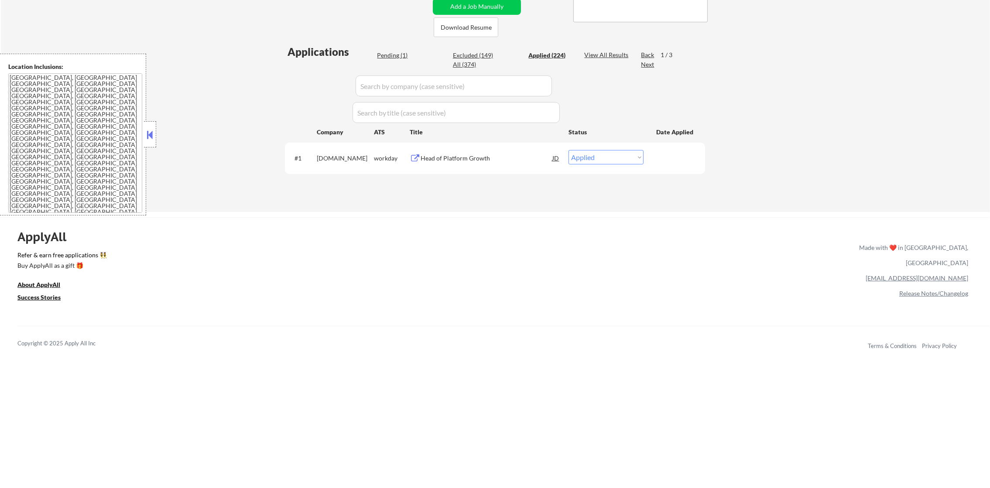
select select ""applied""
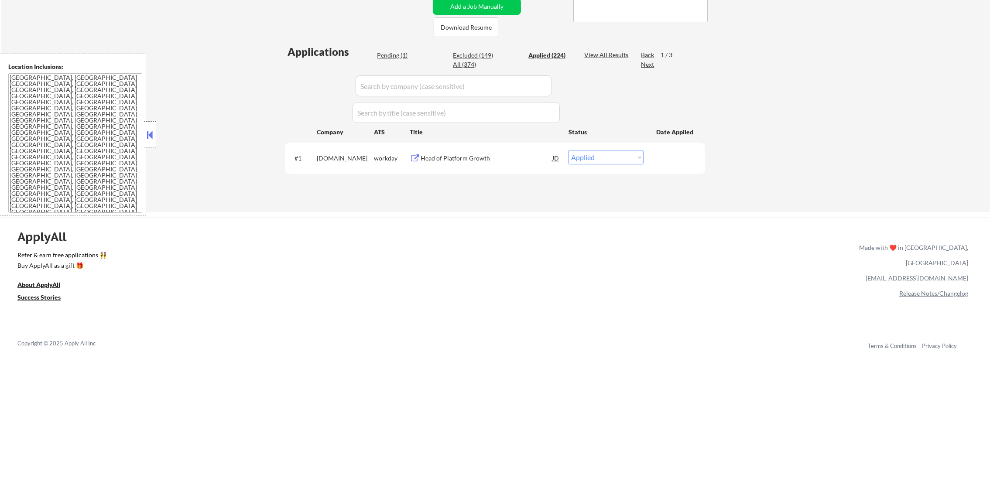
select select ""applied""
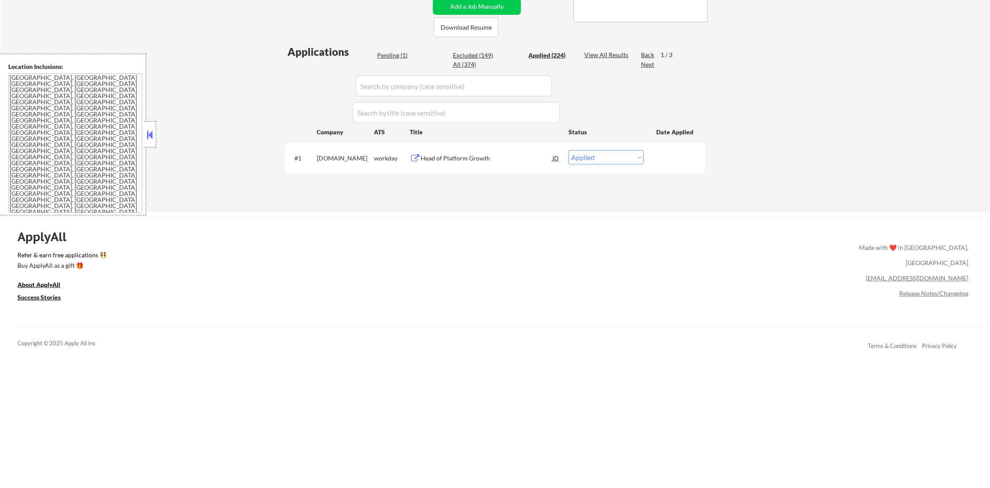
select select ""applied""
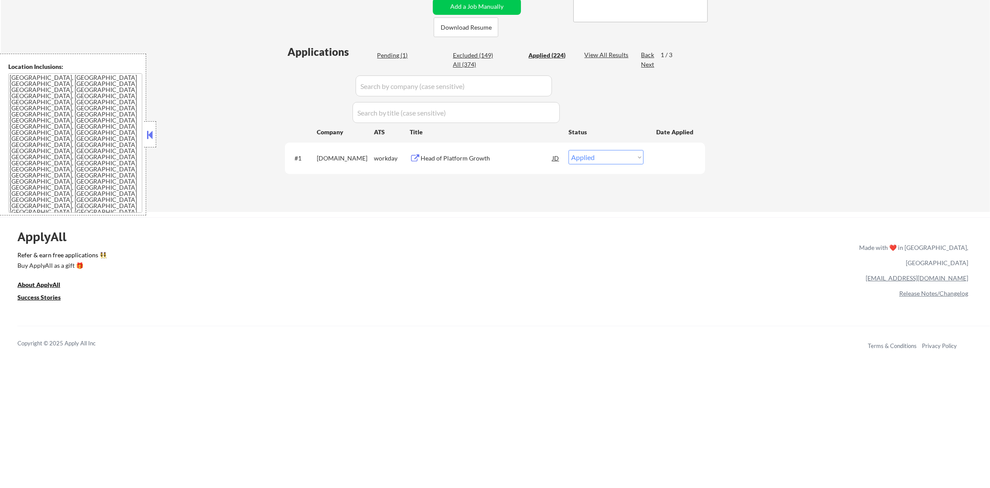
select select ""applied""
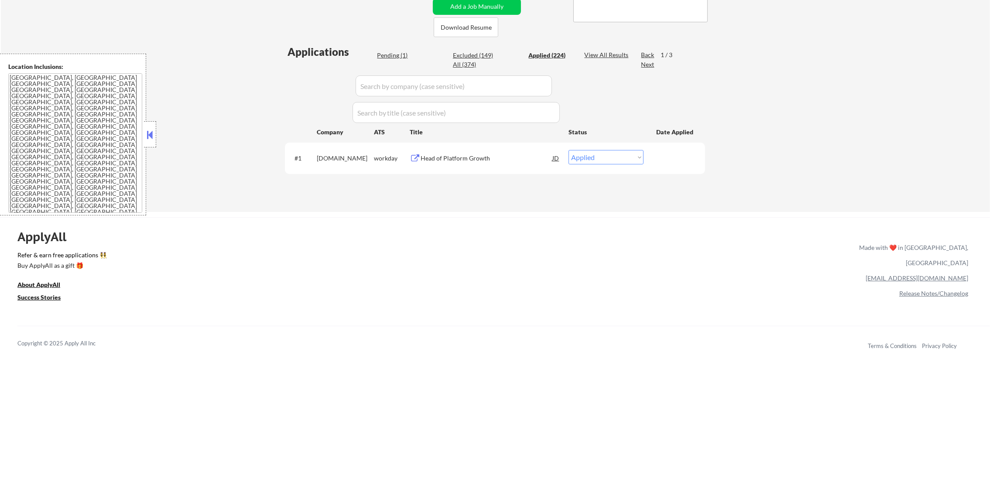
select select ""applied""
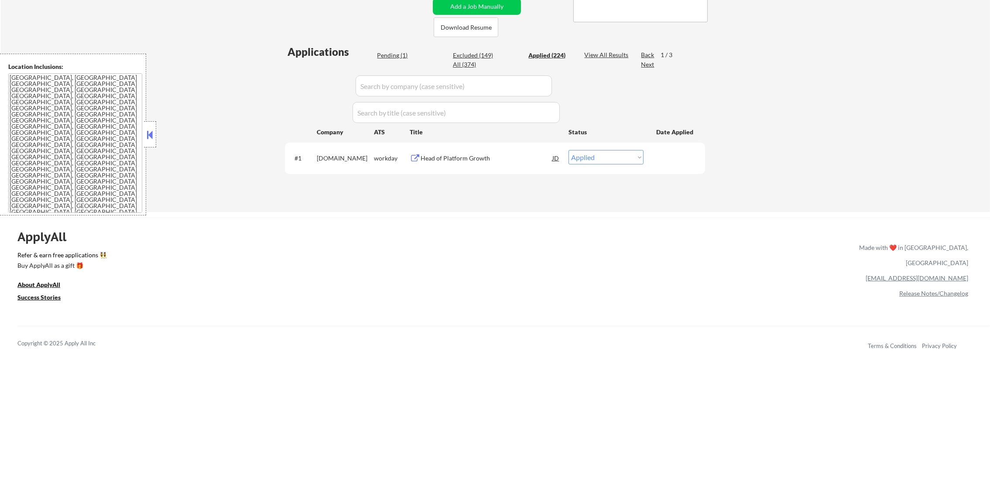
select select ""applied""
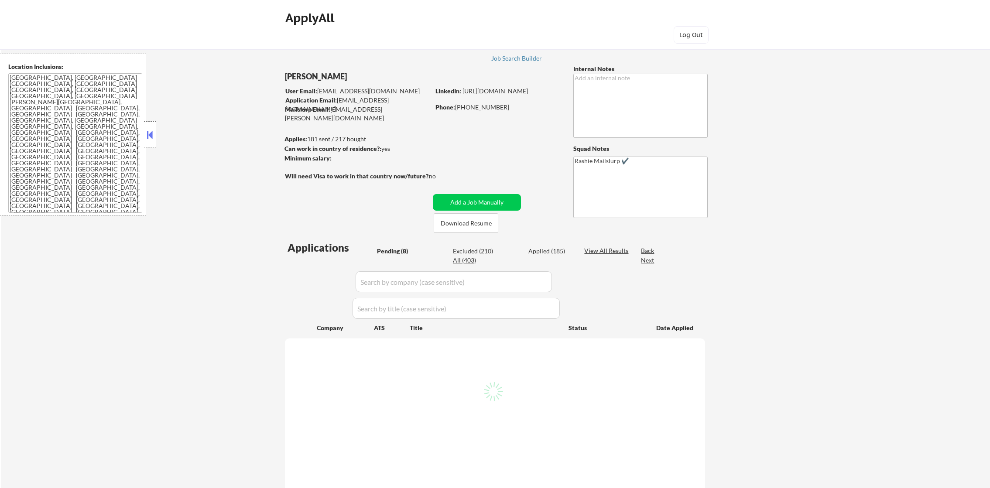
select select ""pending""
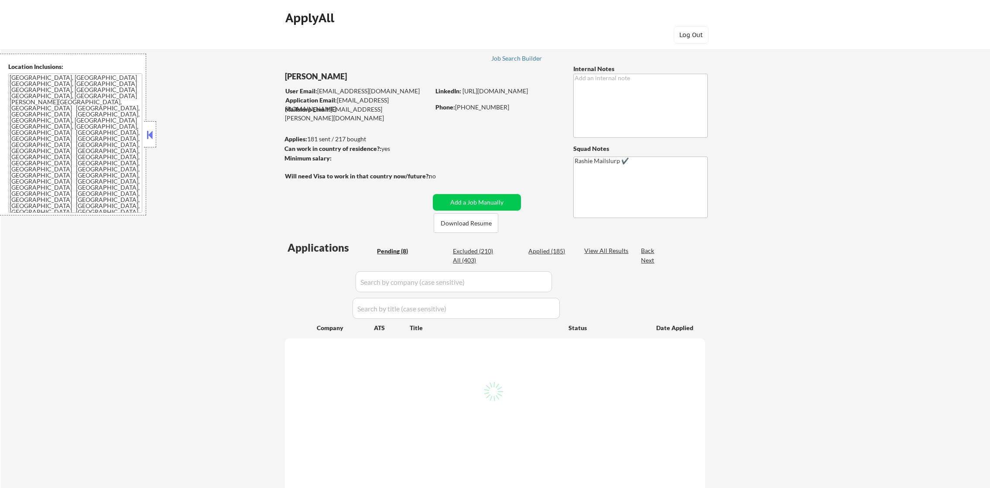
select select ""pending""
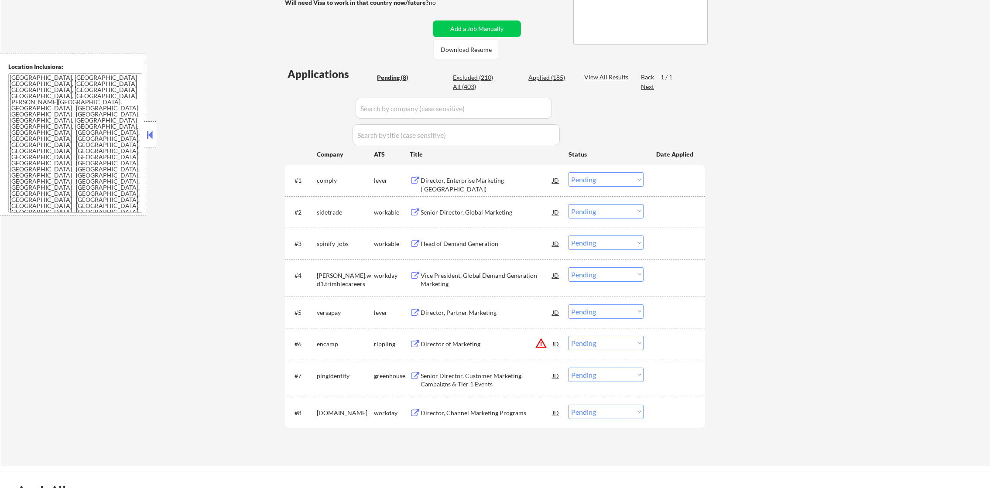
scroll to position [196, 0]
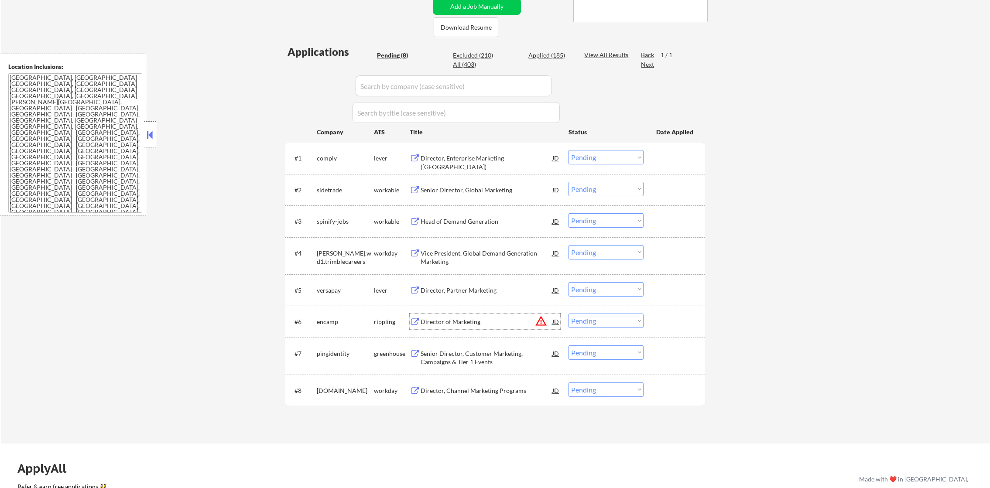
click at [548, 324] on div "Director of Marketing" at bounding box center [487, 322] width 132 height 9
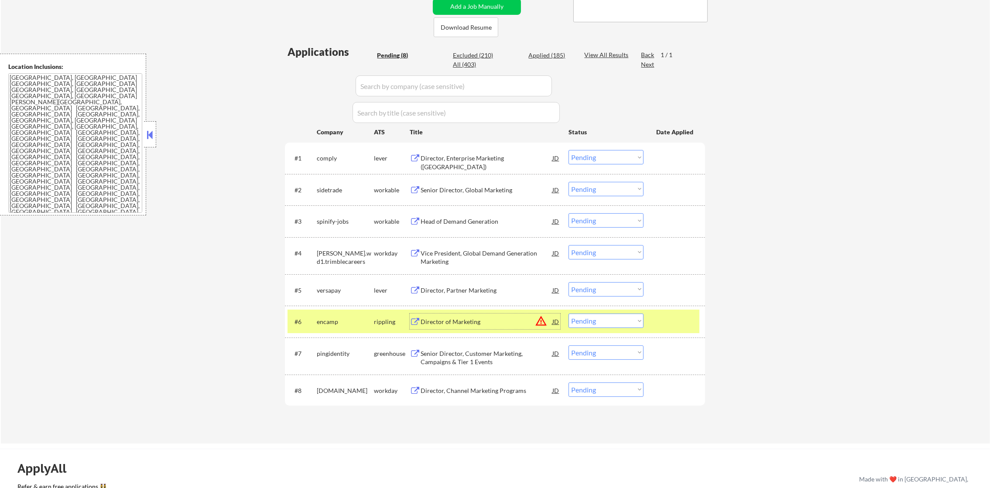
click at [539, 324] on button "warning_amber" at bounding box center [541, 321] width 12 height 12
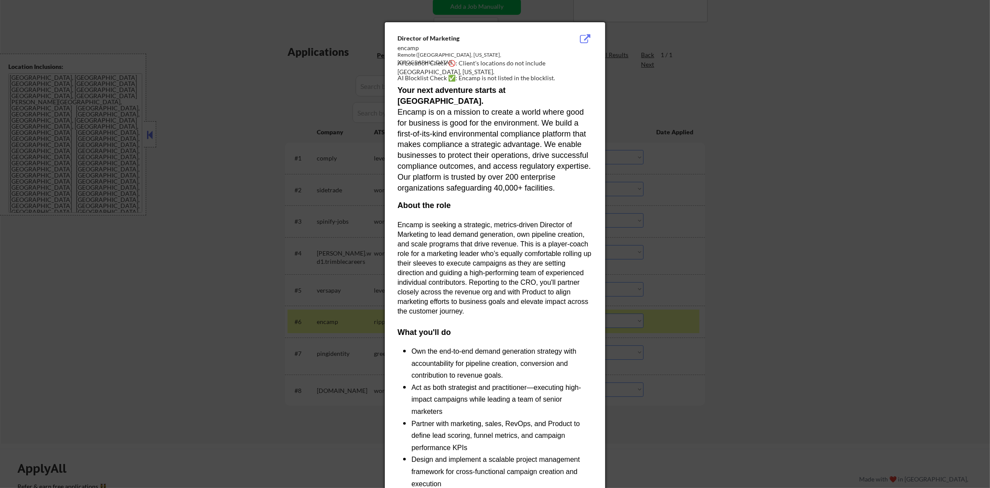
click at [686, 277] on div at bounding box center [495, 244] width 990 height 488
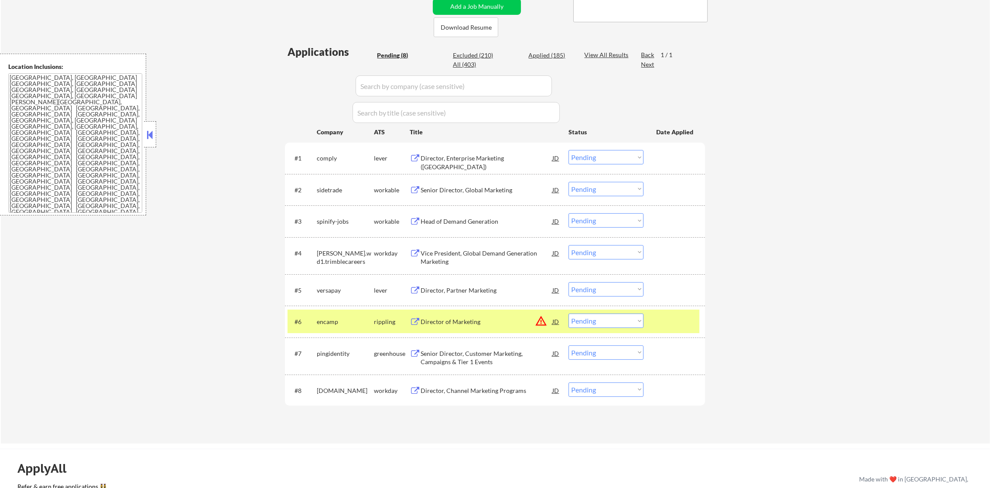
click at [620, 319] on select "Choose an option... Pending Applied Excluded (Questions) Excluded (Expired) Exc…" at bounding box center [606, 321] width 75 height 14
click at [569, 314] on select "Choose an option... Pending Applied Excluded (Questions) Excluded (Expired) Exc…" at bounding box center [606, 321] width 75 height 14
click at [332, 311] on div "#6 encamp rippling Director of Marketing JD warning_amber Choose an option... P…" at bounding box center [494, 322] width 412 height 24
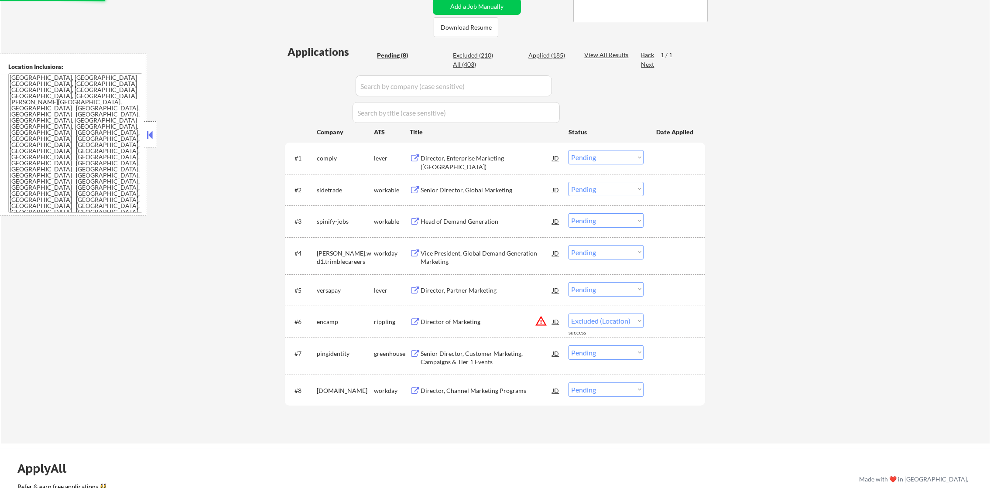
select select ""pending""
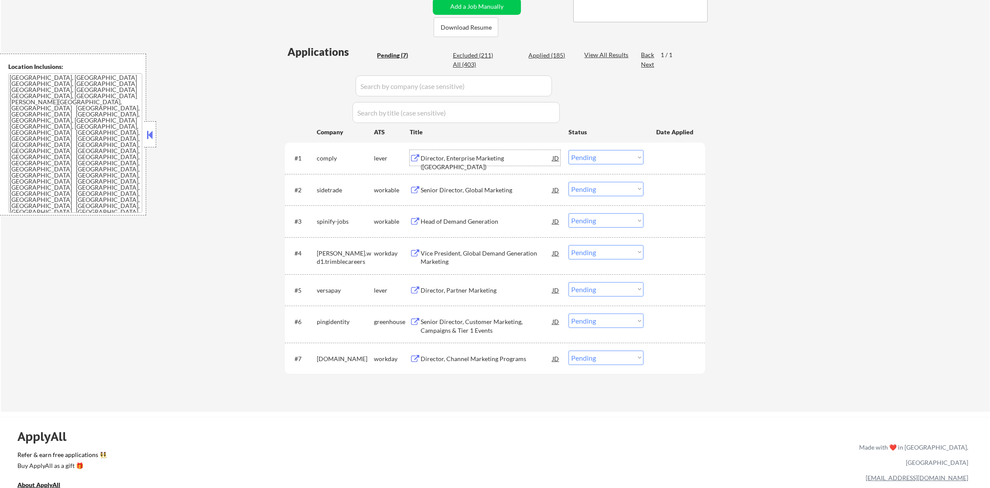
click at [487, 158] on div "Director, Enterprise Marketing ([GEOGRAPHIC_DATA])" at bounding box center [487, 162] width 132 height 17
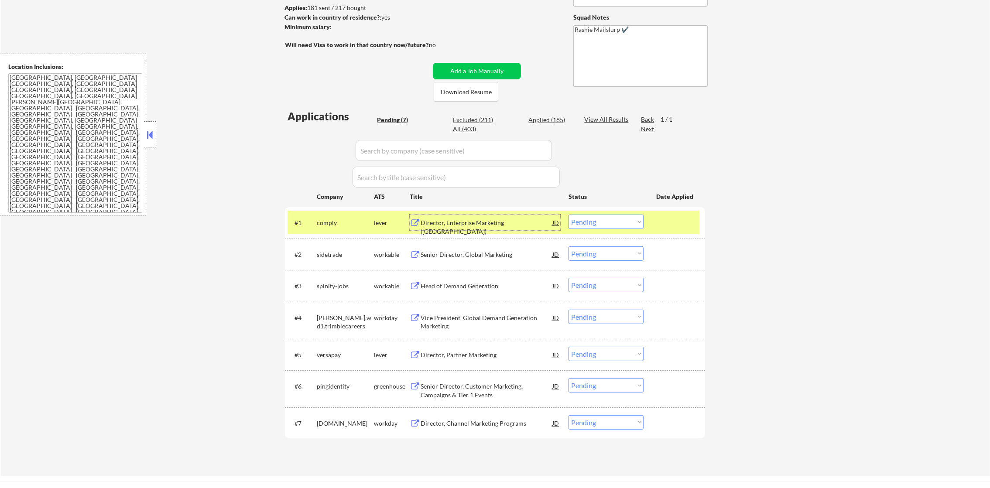
scroll to position [131, 0]
click at [446, 216] on div "Director, Enterprise Marketing ([GEOGRAPHIC_DATA])" at bounding box center [487, 223] width 132 height 16
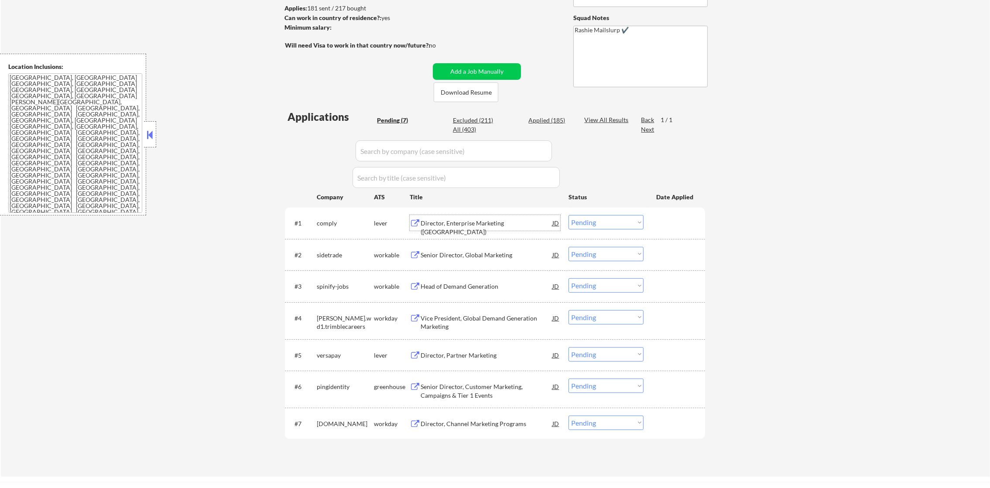
click at [588, 226] on select "Choose an option... Pending Applied Excluded (Questions) Excluded (Expired) Exc…" at bounding box center [606, 222] width 75 height 14
click at [569, 215] on select "Choose an option... Pending Applied Excluded (Questions) Excluded (Expired) Exc…" at bounding box center [606, 222] width 75 height 14
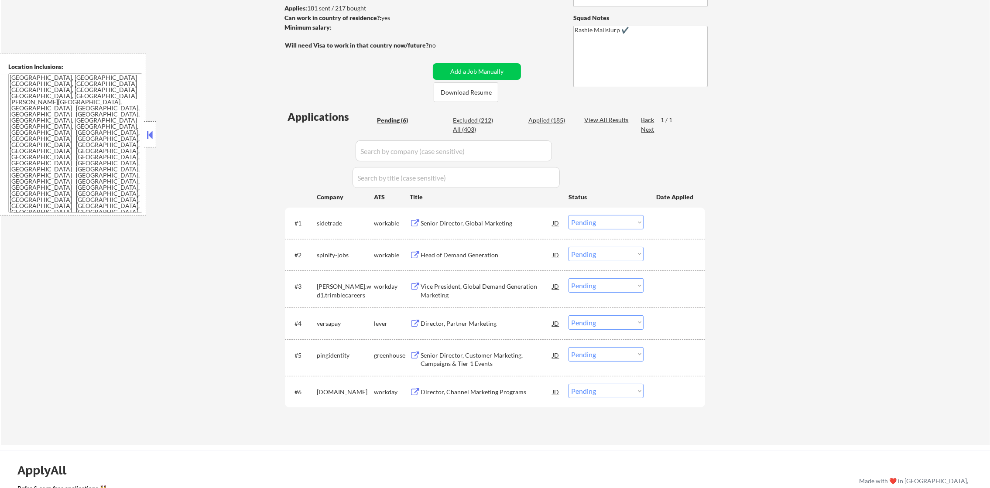
click at [475, 218] on div "Senior Director, Global Marketing" at bounding box center [487, 223] width 132 height 16
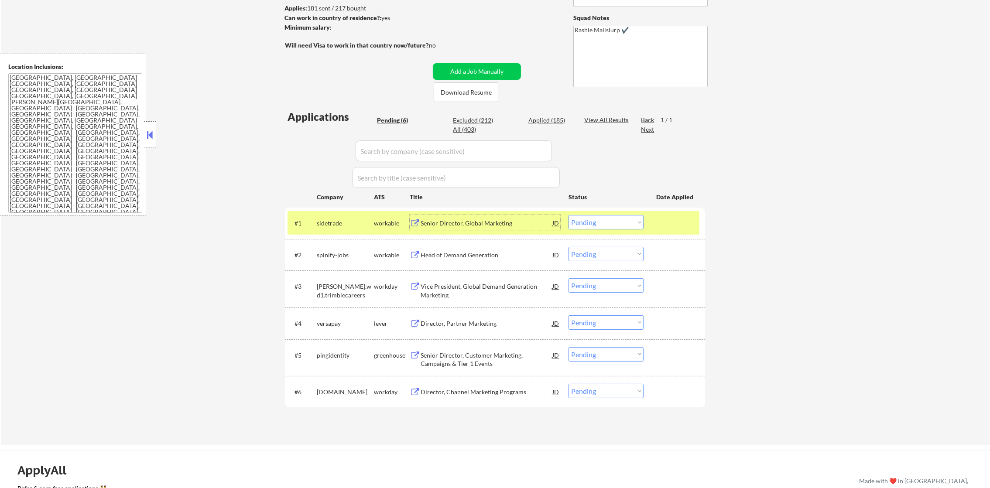
click at [597, 226] on select "Choose an option... Pending Applied Excluded (Questions) Excluded (Expired) Exc…" at bounding box center [606, 222] width 75 height 14
click at [569, 215] on select "Choose an option... Pending Applied Excluded (Questions) Excluded (Expired) Exc…" at bounding box center [606, 222] width 75 height 14
click at [324, 226] on div "sidetrade" at bounding box center [345, 223] width 57 height 9
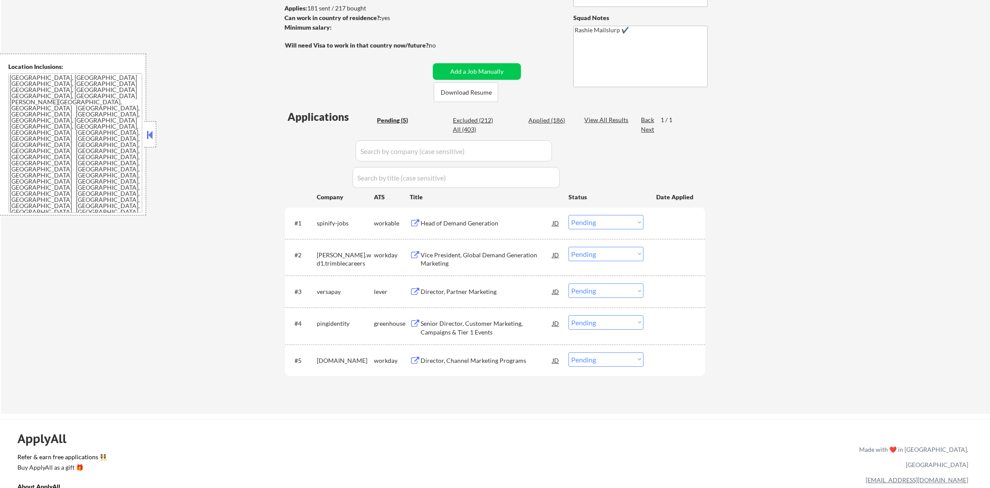
click at [475, 225] on div "Head of Demand Generation" at bounding box center [487, 223] width 132 height 9
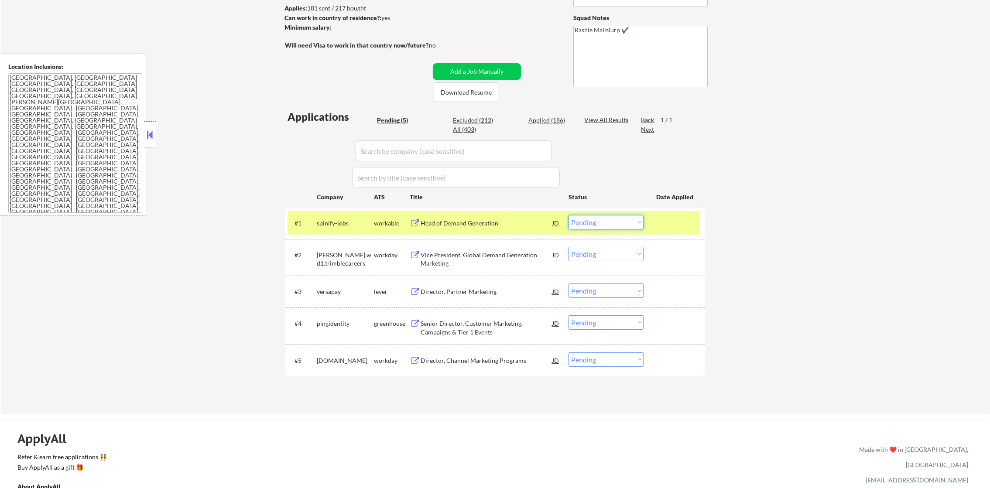
drag, startPoint x: 595, startPoint y: 226, endPoint x: 595, endPoint y: 231, distance: 5.2
click at [595, 226] on select "Choose an option... Pending Applied Excluded (Questions) Excluded (Expired) Exc…" at bounding box center [606, 222] width 75 height 14
click at [569, 215] on select "Choose an option... Pending Applied Excluded (Questions) Excluded (Expired) Exc…" at bounding box center [606, 222] width 75 height 14
click at [347, 223] on div "spinify-jobs" at bounding box center [345, 223] width 57 height 9
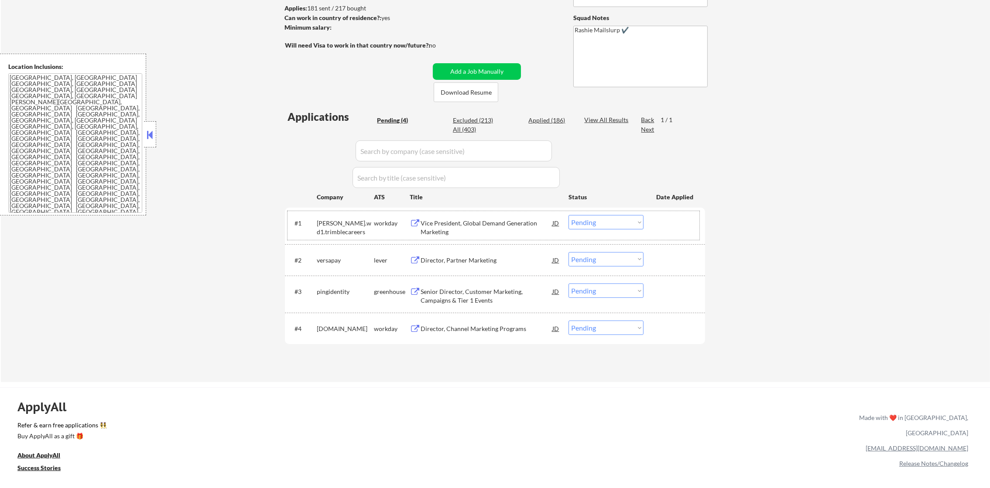
click at [467, 226] on div "Vice President, Global Demand Generation Marketing" at bounding box center [487, 227] width 132 height 17
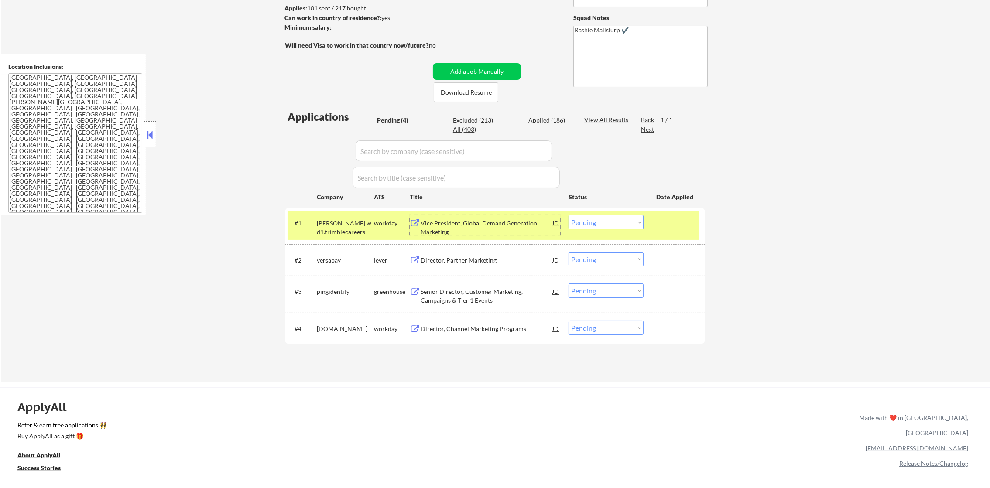
click at [577, 224] on select "Choose an option... Pending Applied Excluded (Questions) Excluded (Expired) Exc…" at bounding box center [606, 222] width 75 height 14
click at [569, 215] on select "Choose an option... Pending Applied Excluded (Questions) Excluded (Expired) Exc…" at bounding box center [606, 222] width 75 height 14
click at [332, 227] on div "[PERSON_NAME].wd1.trimblecareers" at bounding box center [345, 227] width 57 height 17
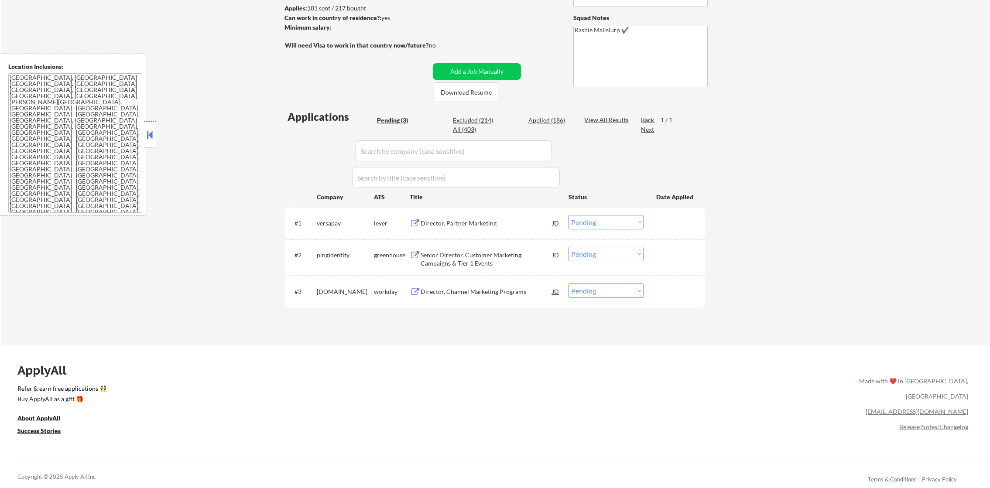
click at [483, 223] on div "Director, Partner Marketing" at bounding box center [487, 223] width 132 height 9
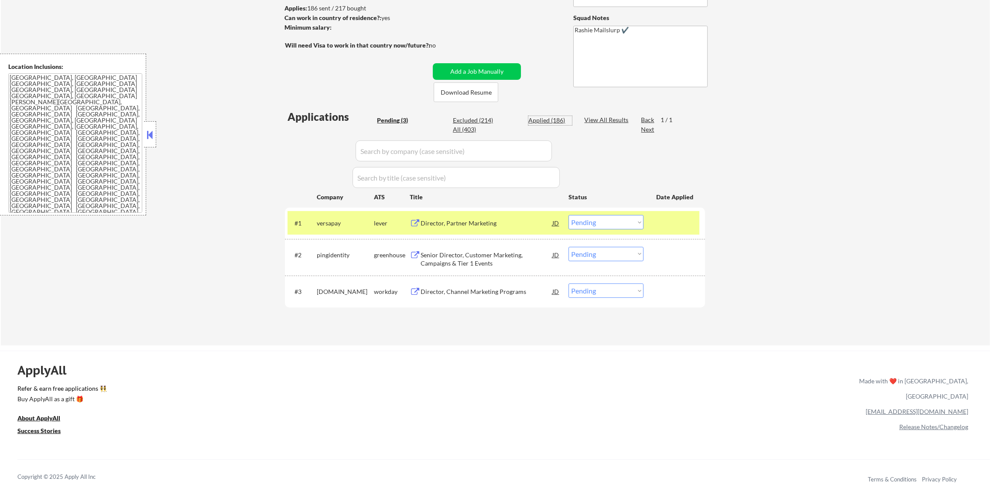
click at [549, 121] on div "Applied (186)" at bounding box center [551, 120] width 44 height 9
select select ""applied""
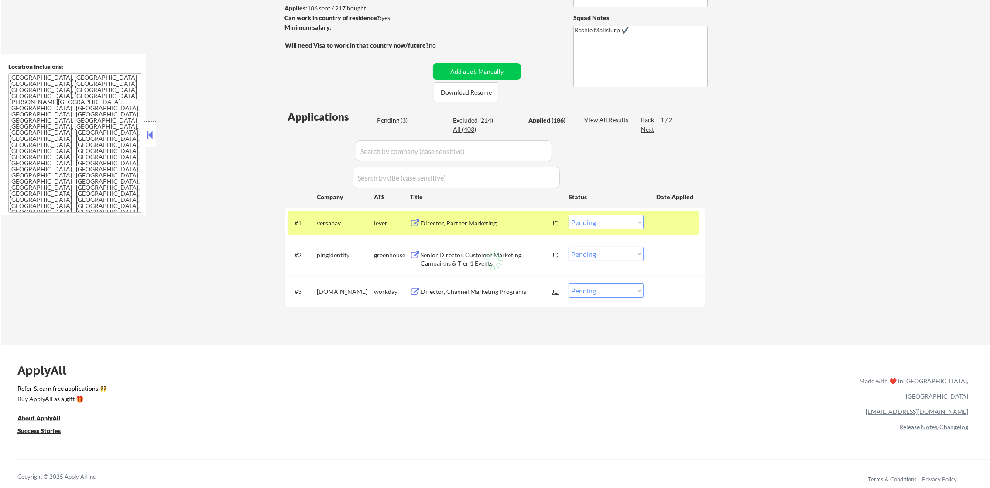
select select ""applied""
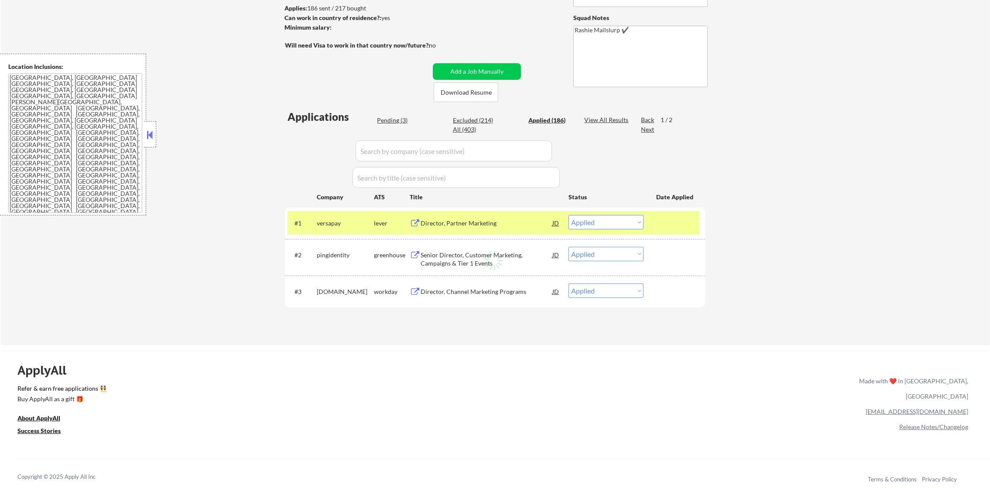
select select ""applied""
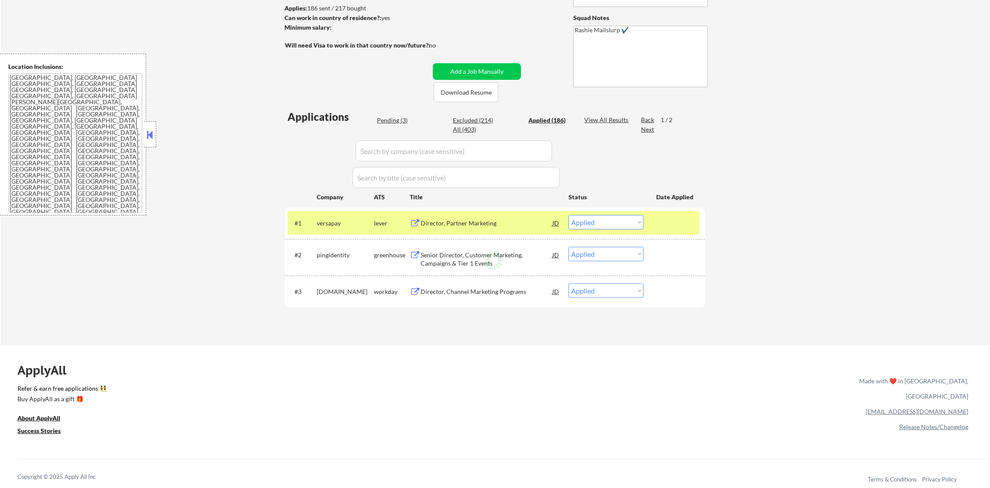
select select ""applied""
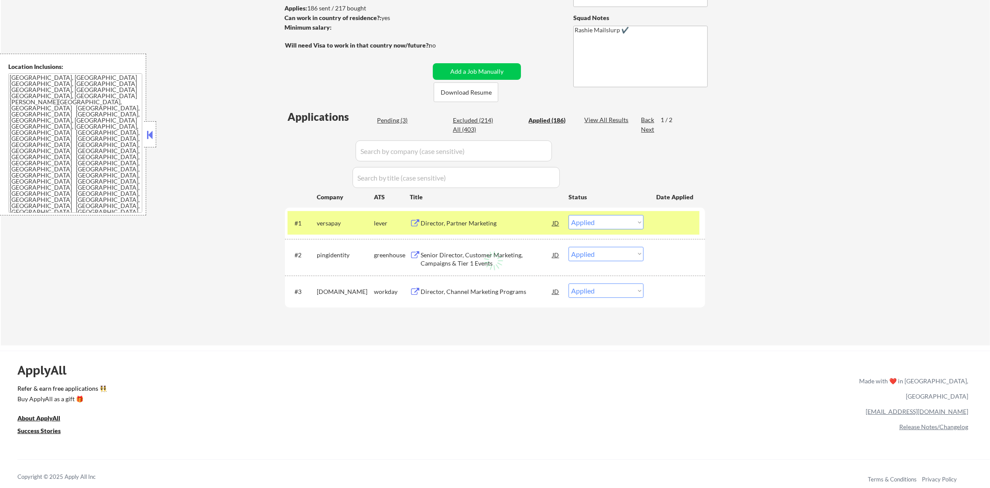
select select ""applied""
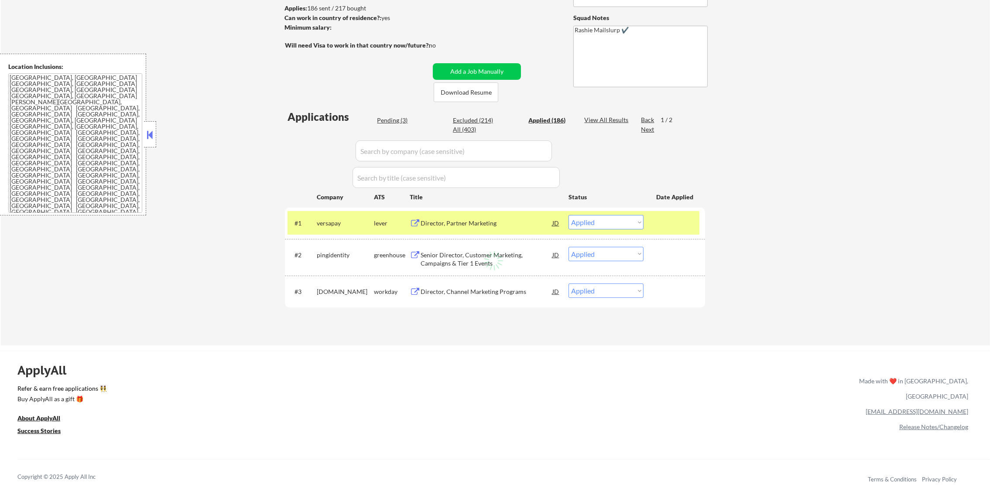
select select ""applied""
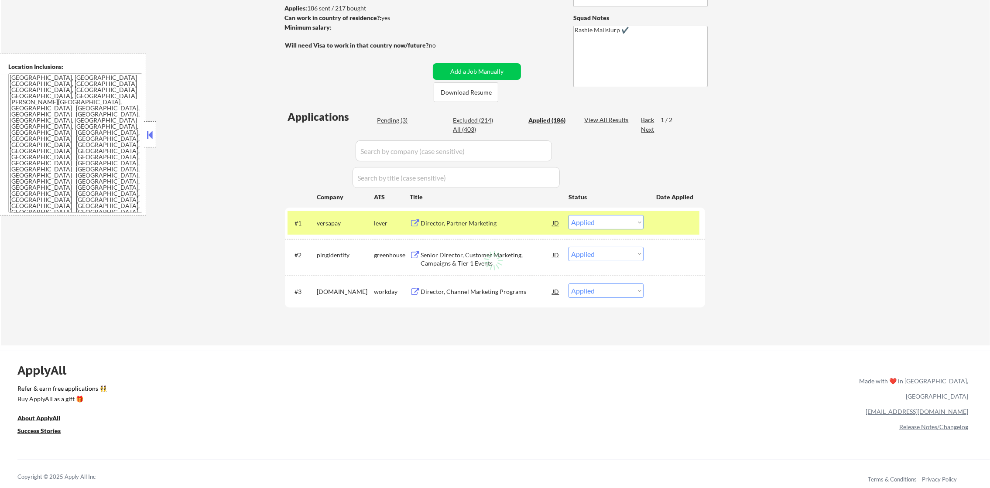
select select ""applied""
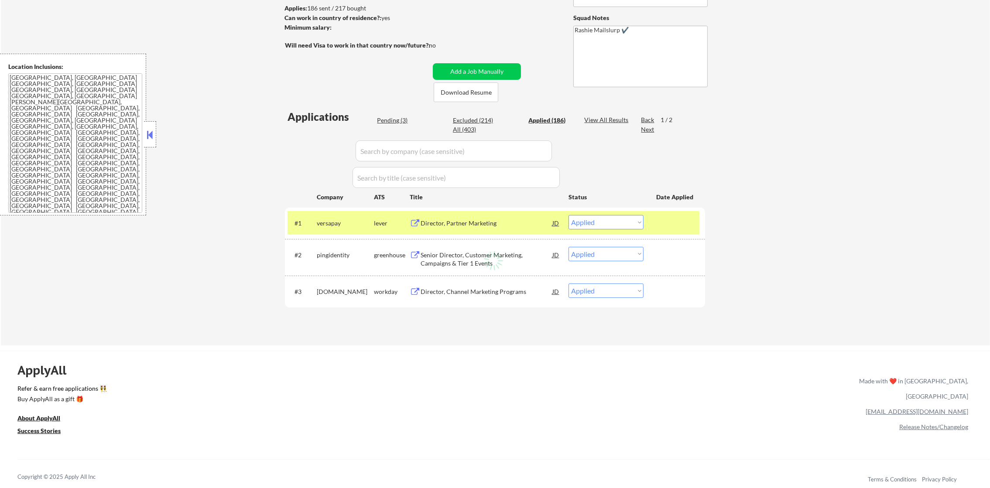
select select ""applied""
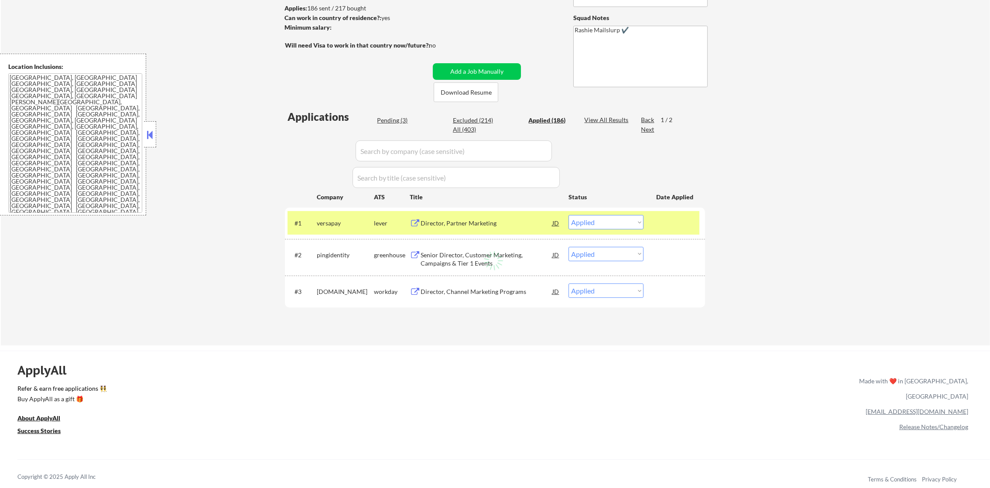
select select ""applied""
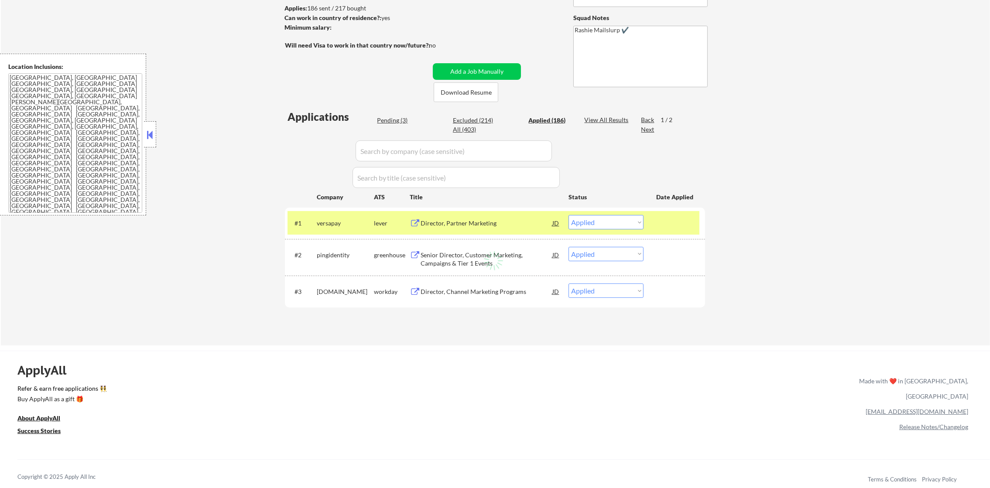
select select ""applied""
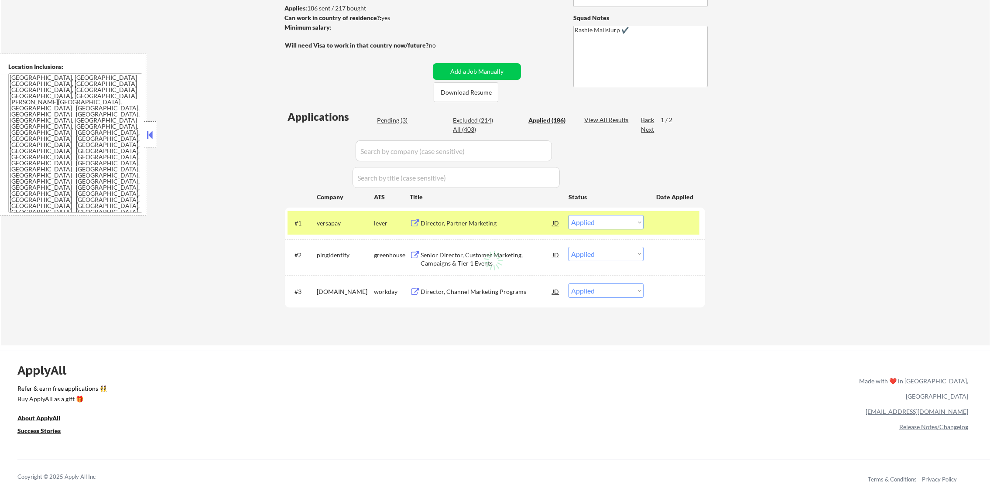
select select ""applied""
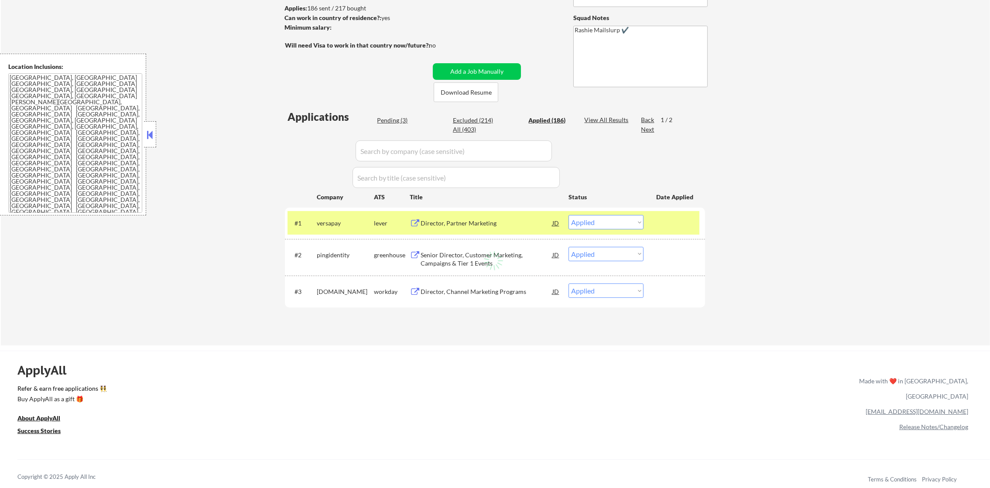
select select ""applied""
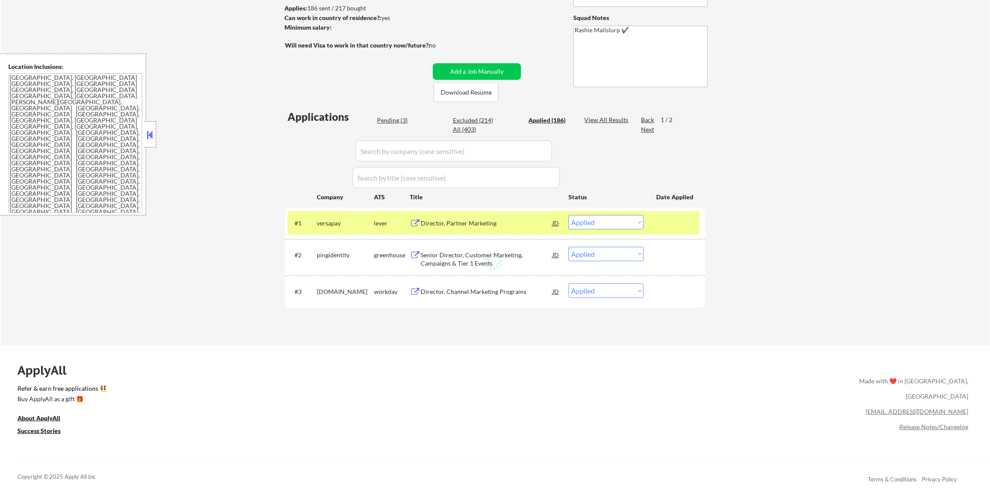
select select ""applied""
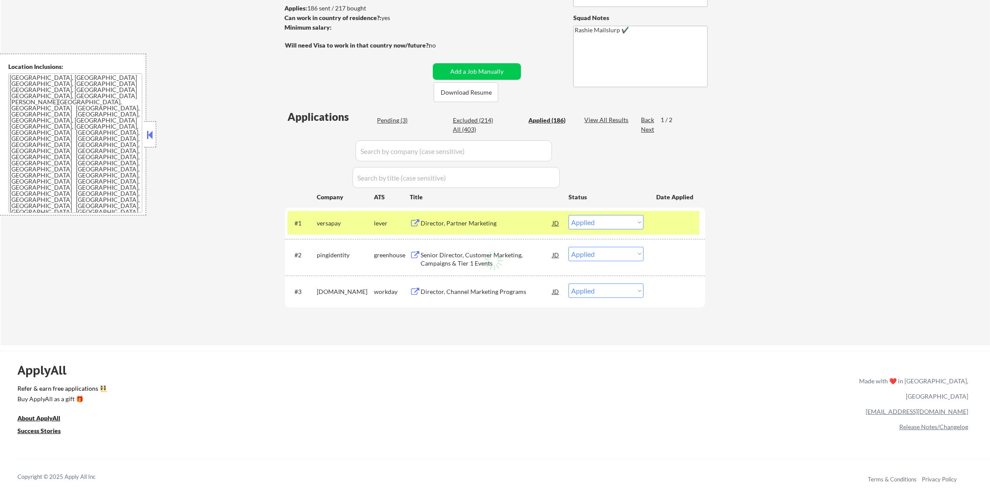
select select ""applied""
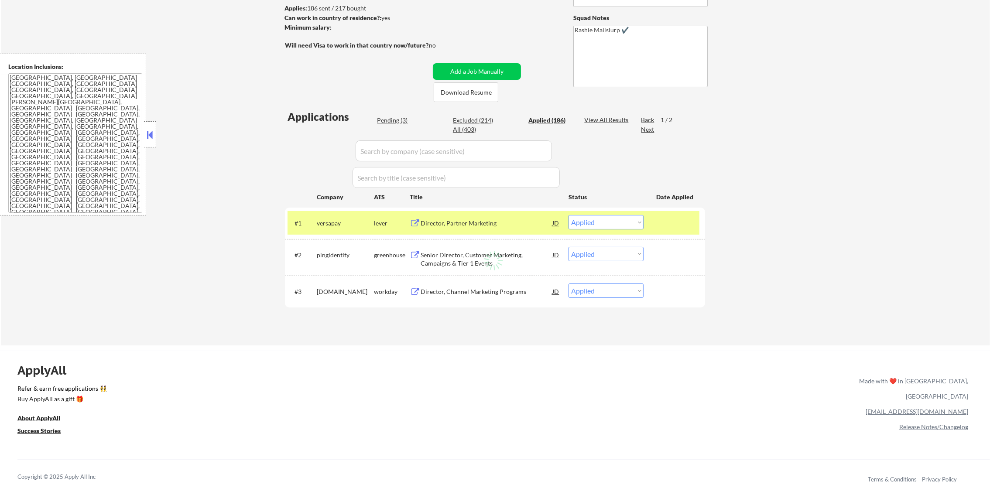
select select ""applied""
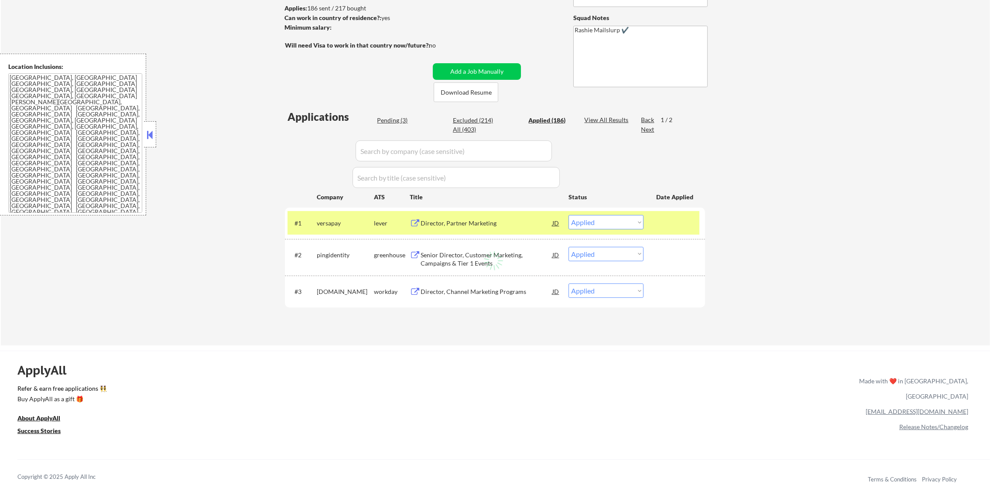
select select ""applied""
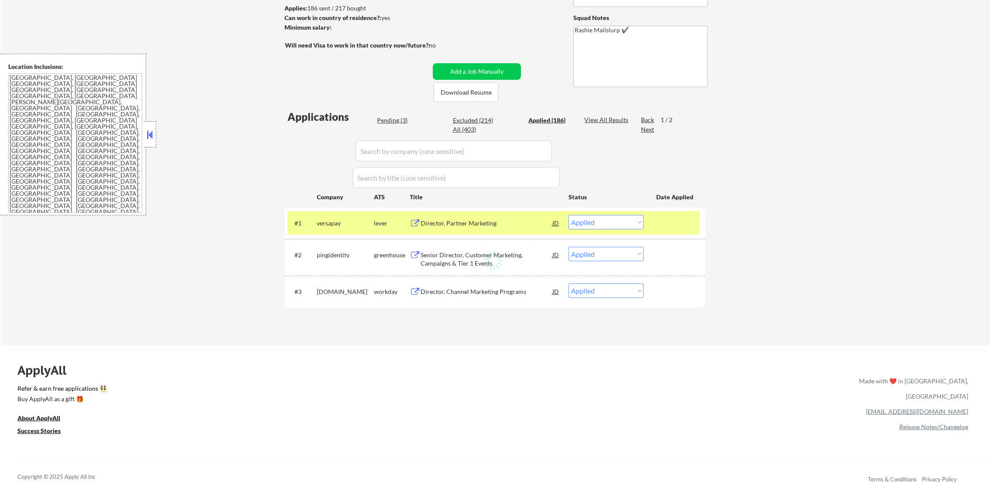
select select ""applied""
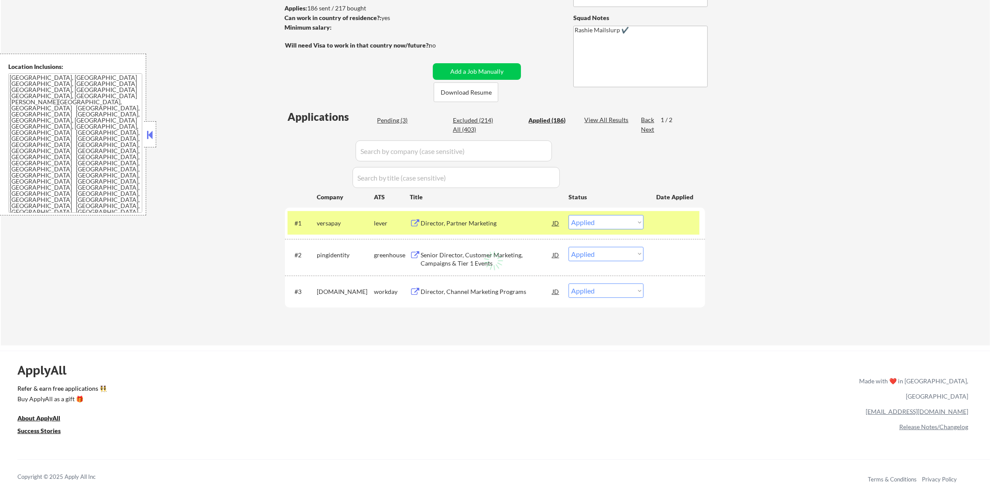
select select ""applied""
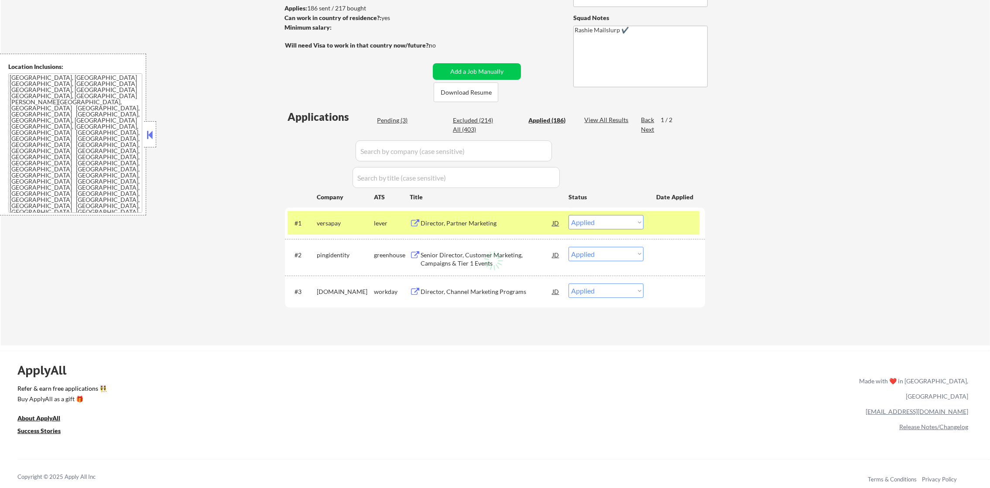
select select ""applied""
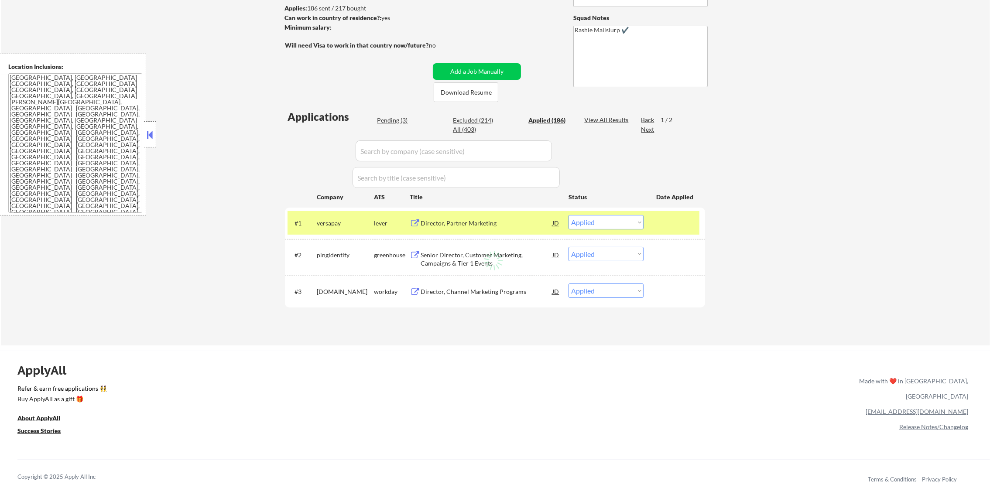
select select ""applied""
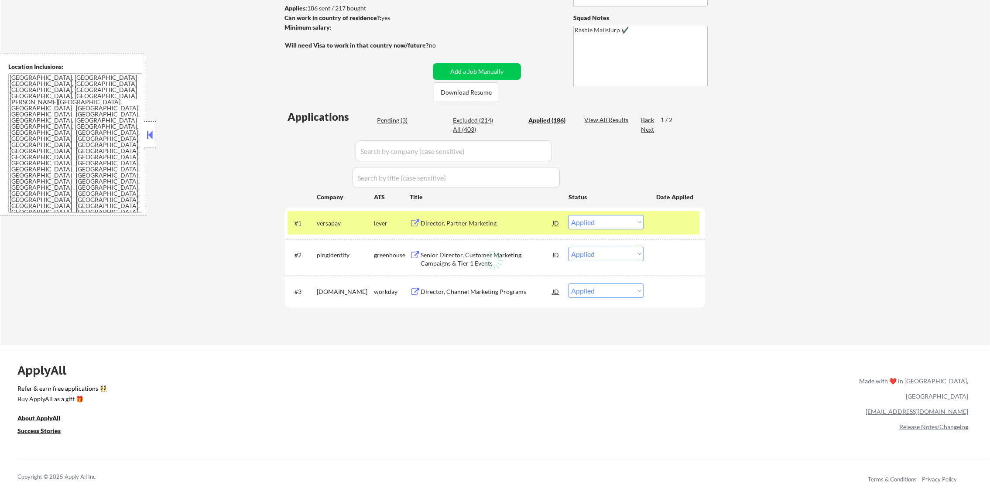
select select ""applied""
